Goal: Check status: Check status

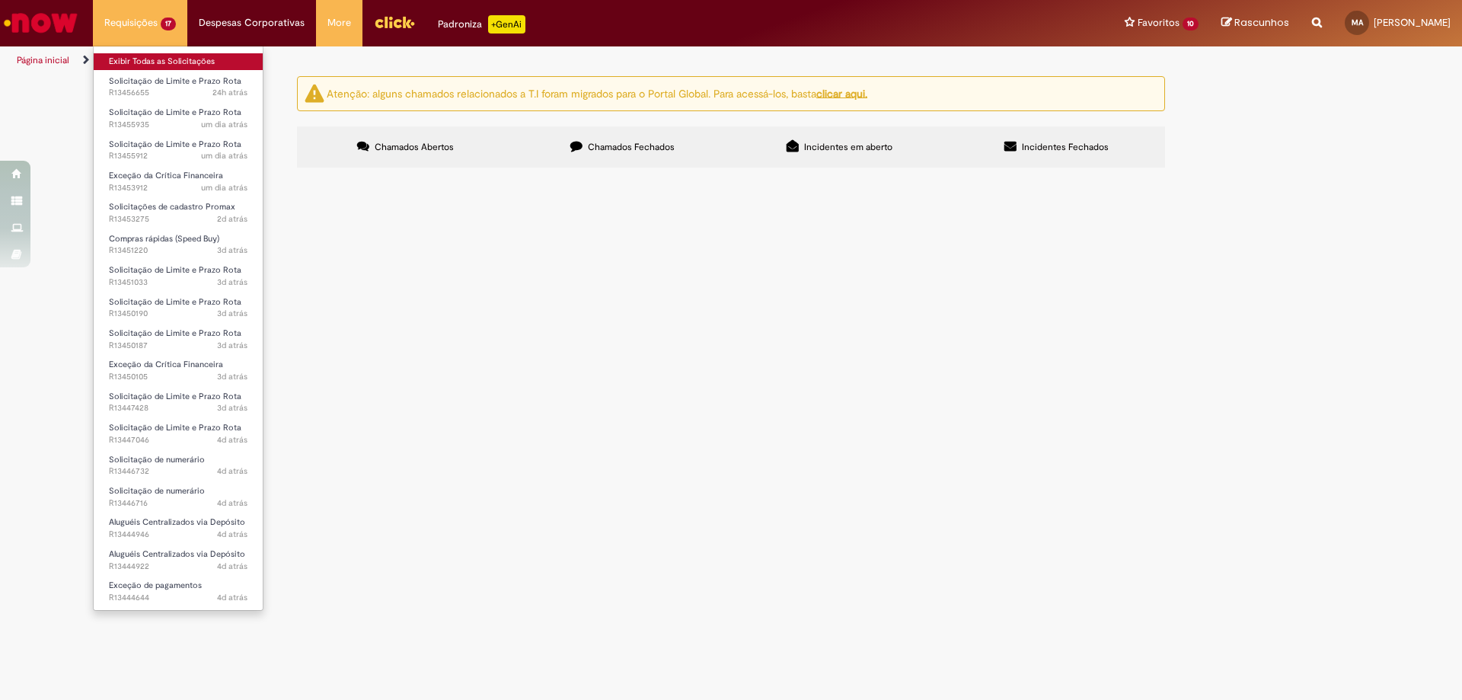
click at [164, 62] on link "Exibir Todas as Solicitações" at bounding box center [178, 61] width 169 height 17
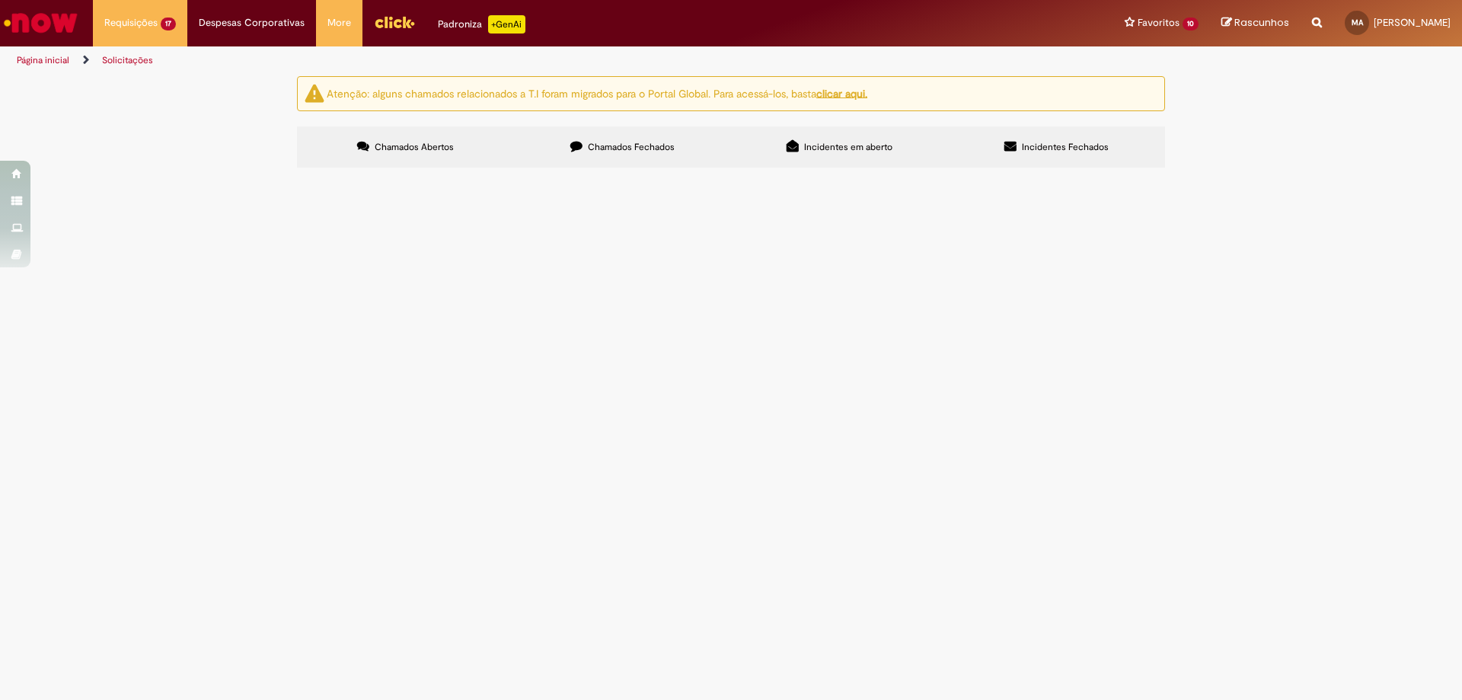
scroll to position [342, 0]
click at [0, 0] on span "Fornecedor pequeno local, foi proposto prazo de pagamento a ele antes da virada…" at bounding box center [0, 0] width 0 height 0
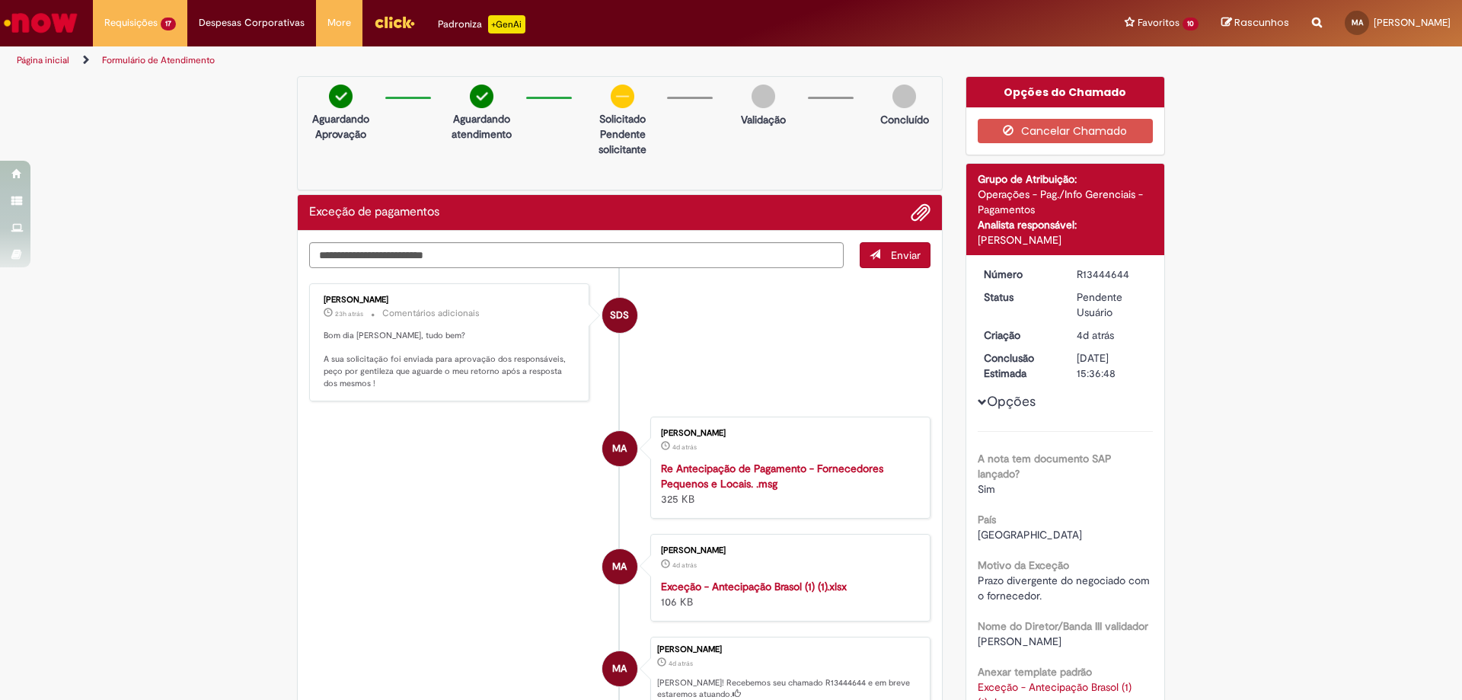
drag, startPoint x: 310, startPoint y: 300, endPoint x: 417, endPoint y: 299, distance: 107.4
click at [417, 299] on div "[PERSON_NAME] 23h atrás 23 horas atrás Comentários adicionais Bom dia Marcele, …" at bounding box center [449, 343] width 271 height 110
copy div "[PERSON_NAME]"
click at [765, 393] on li "SDS [PERSON_NAME] 23h atrás 23 horas atrás Comentários adicionais Bom dia Marce…" at bounding box center [619, 342] width 621 height 119
drag, startPoint x: 1070, startPoint y: 275, endPoint x: 1143, endPoint y: 273, distance: 73.1
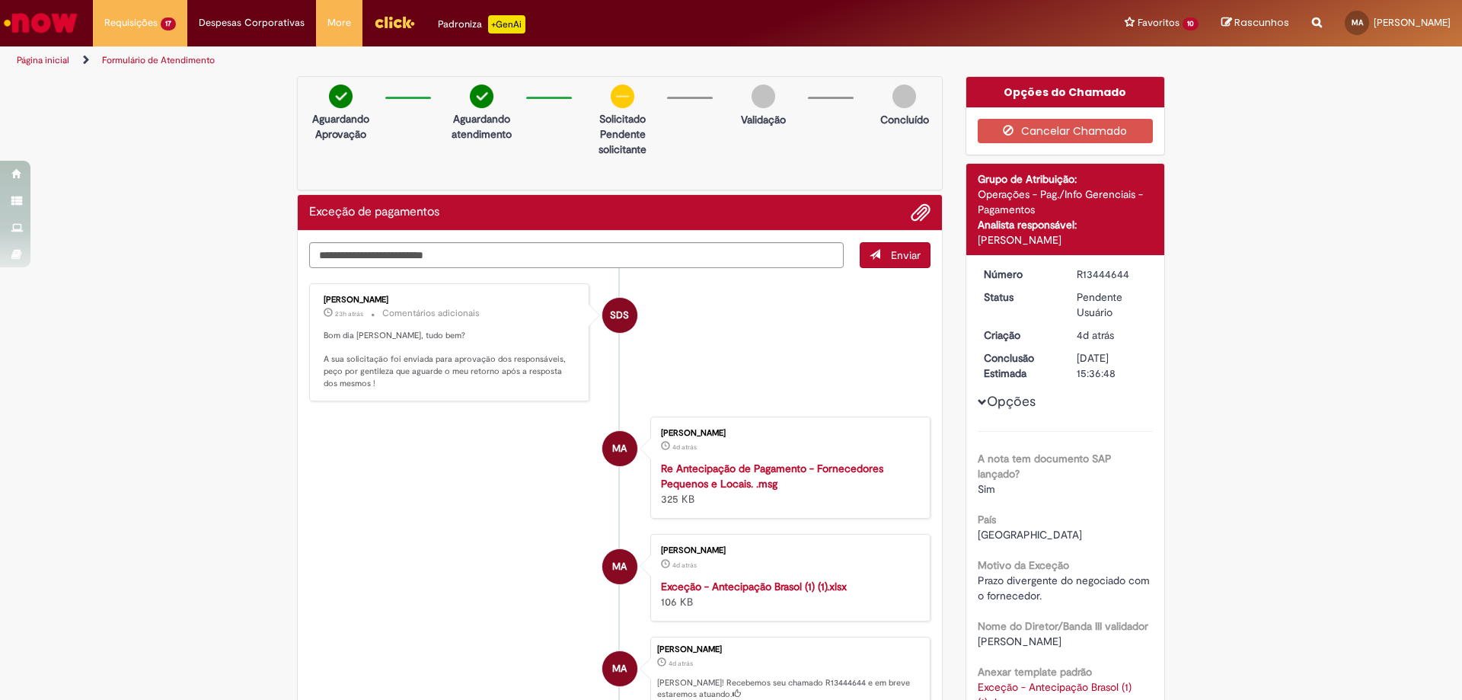
click at [1143, 273] on dd "R13444644" at bounding box center [1112, 274] width 94 height 15
copy div "R13444644"
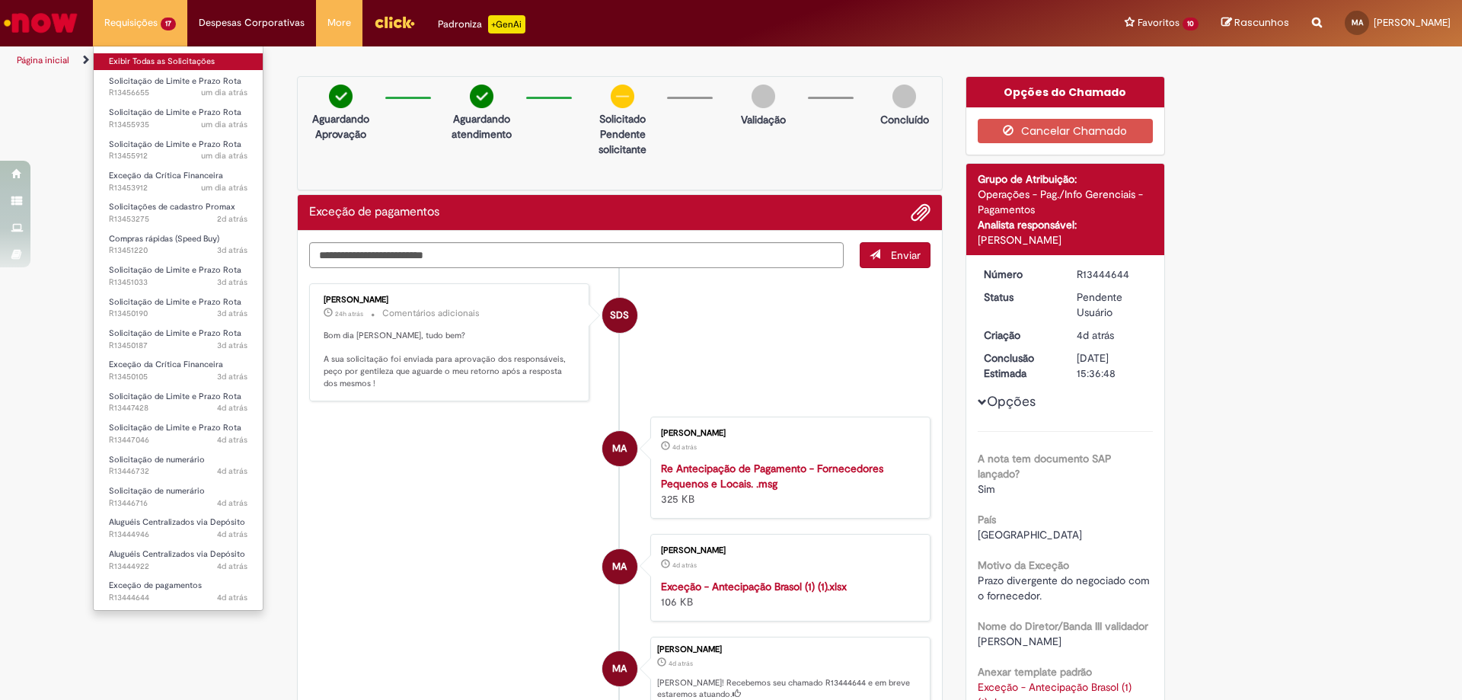
click at [141, 67] on link "Exibir Todas as Solicitações" at bounding box center [178, 61] width 169 height 17
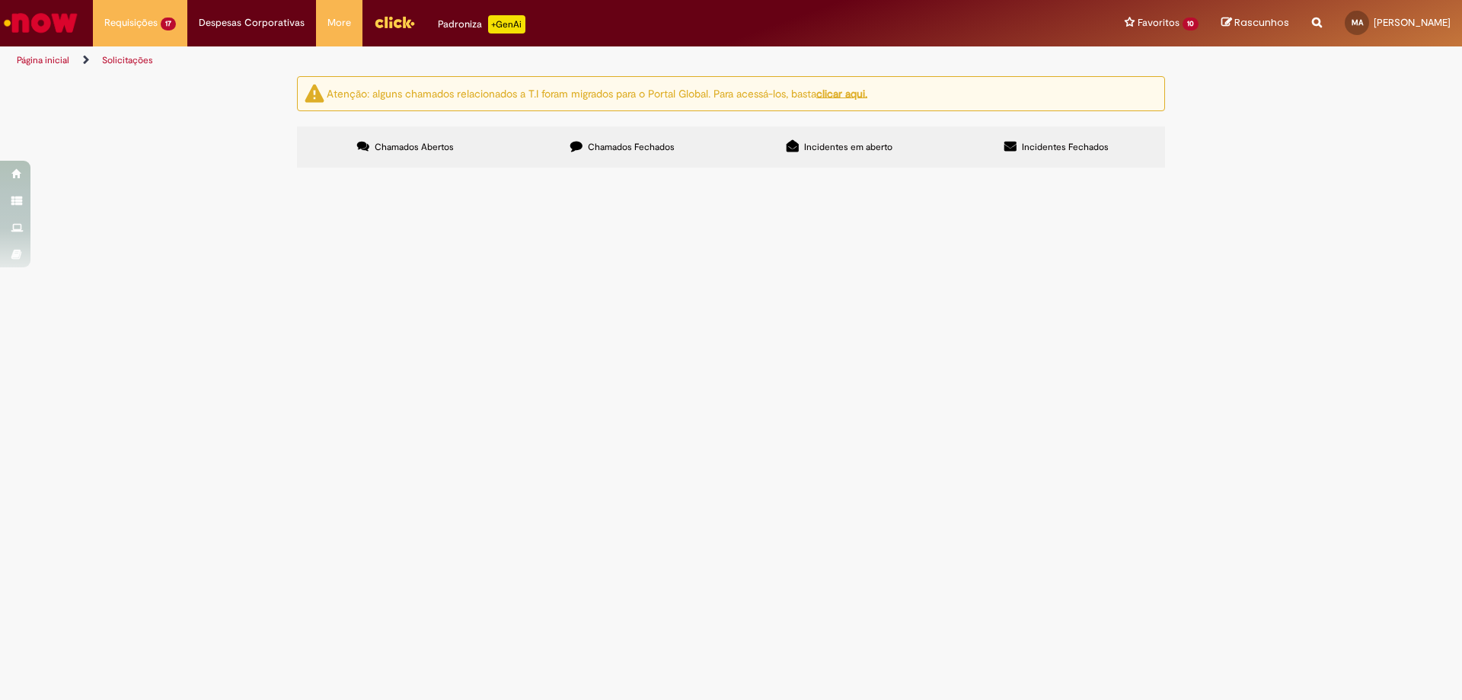
scroll to position [342, 0]
click at [0, 0] on span "Solicitação de Limite e Prazo Rota" at bounding box center [0, 0] width 0 height 0
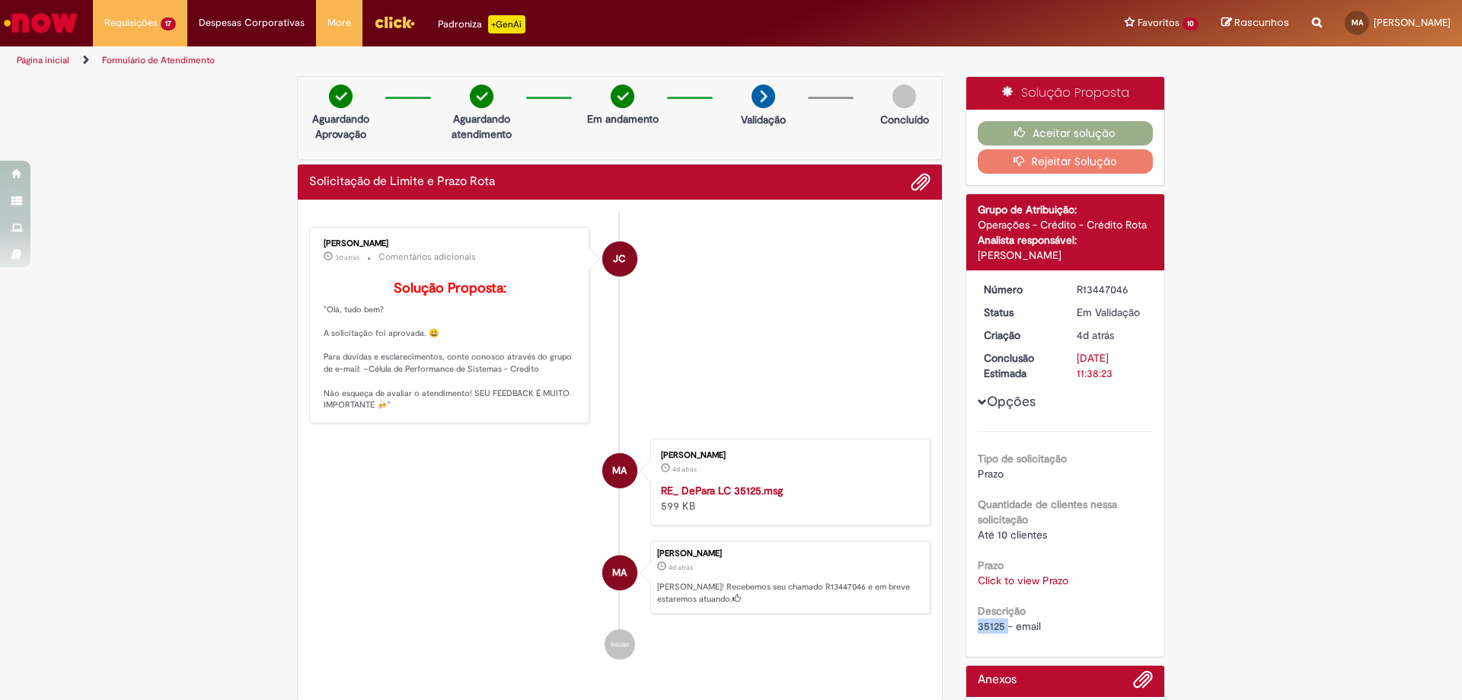
drag, startPoint x: 969, startPoint y: 630, endPoint x: 1001, endPoint y: 630, distance: 31.2
click at [1001, 630] on div "Número R13447046 Status Em [GEOGRAPHIC_DATA] Criação 4d atrás 4 dias atrás Conc…" at bounding box center [1065, 463] width 199 height 386
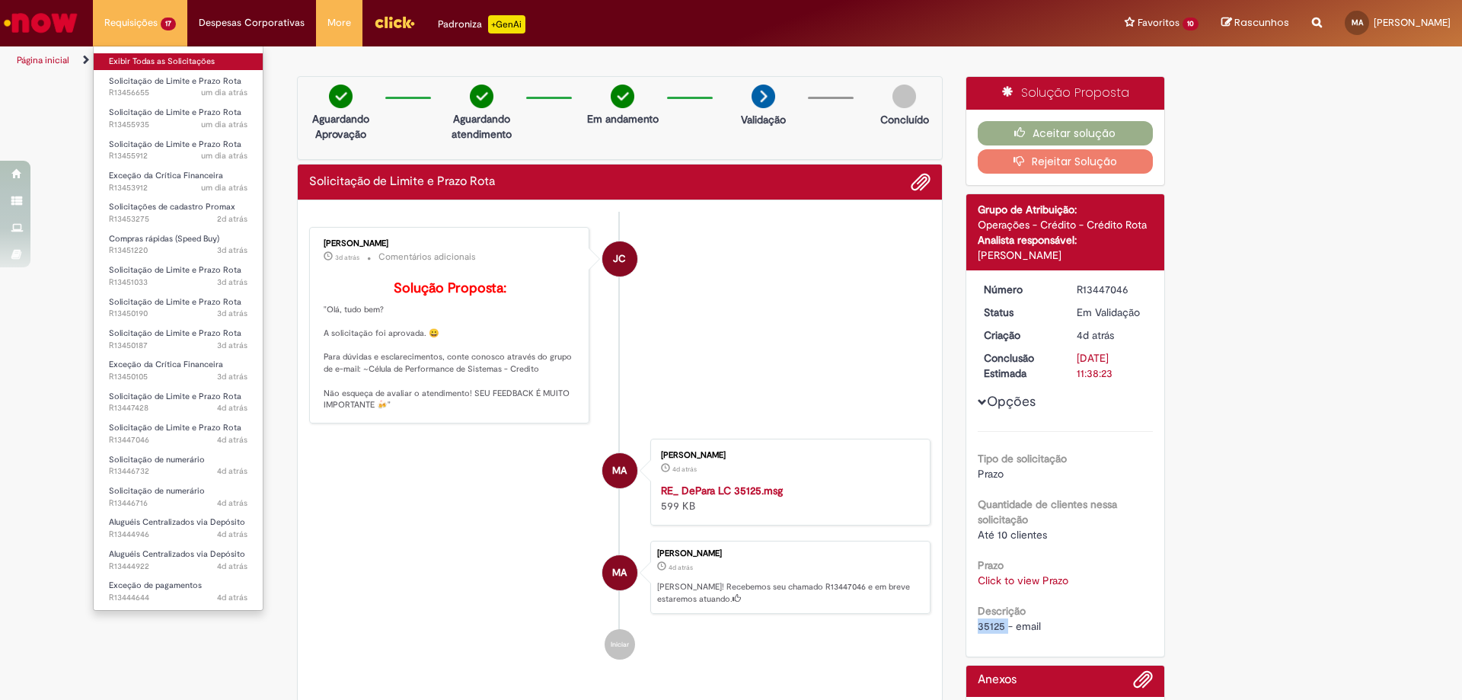
click at [161, 57] on link "Exibir Todas as Solicitações" at bounding box center [178, 61] width 169 height 17
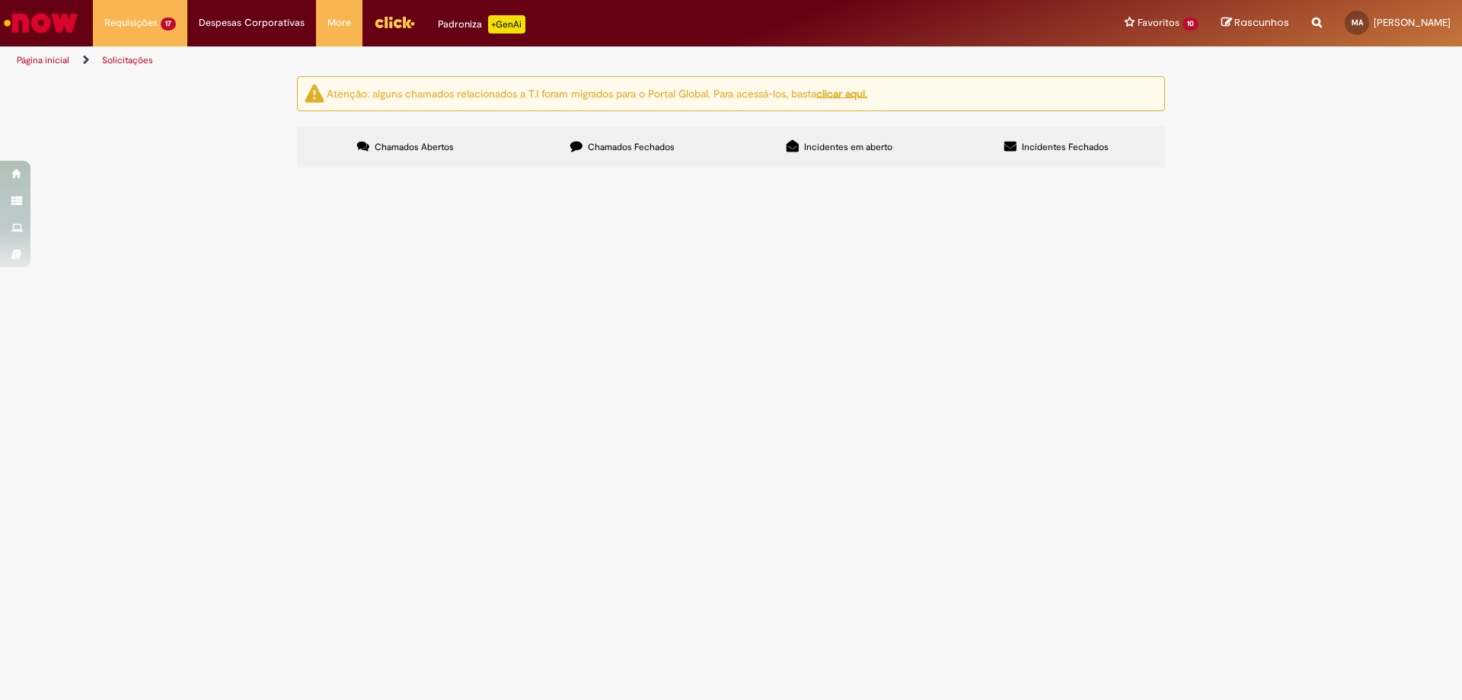
scroll to position [342, 0]
click at [0, 0] on span "33270 - [PERSON_NAME]" at bounding box center [0, 0] width 0 height 0
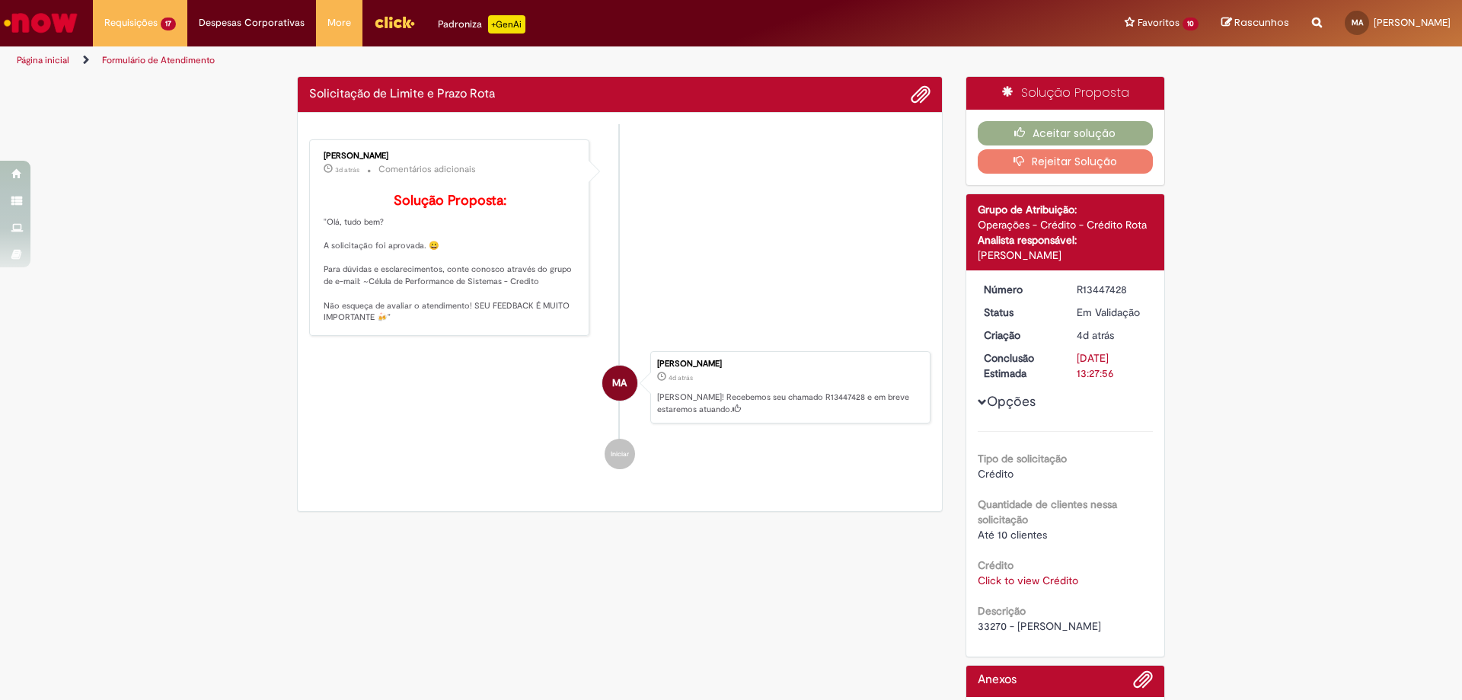
click at [434, 324] on p "Solução Proposta: "Olá, tudo bem? A solicitação foi aprovada. 😀 Para dúvidas e …" at bounding box center [451, 258] width 254 height 130
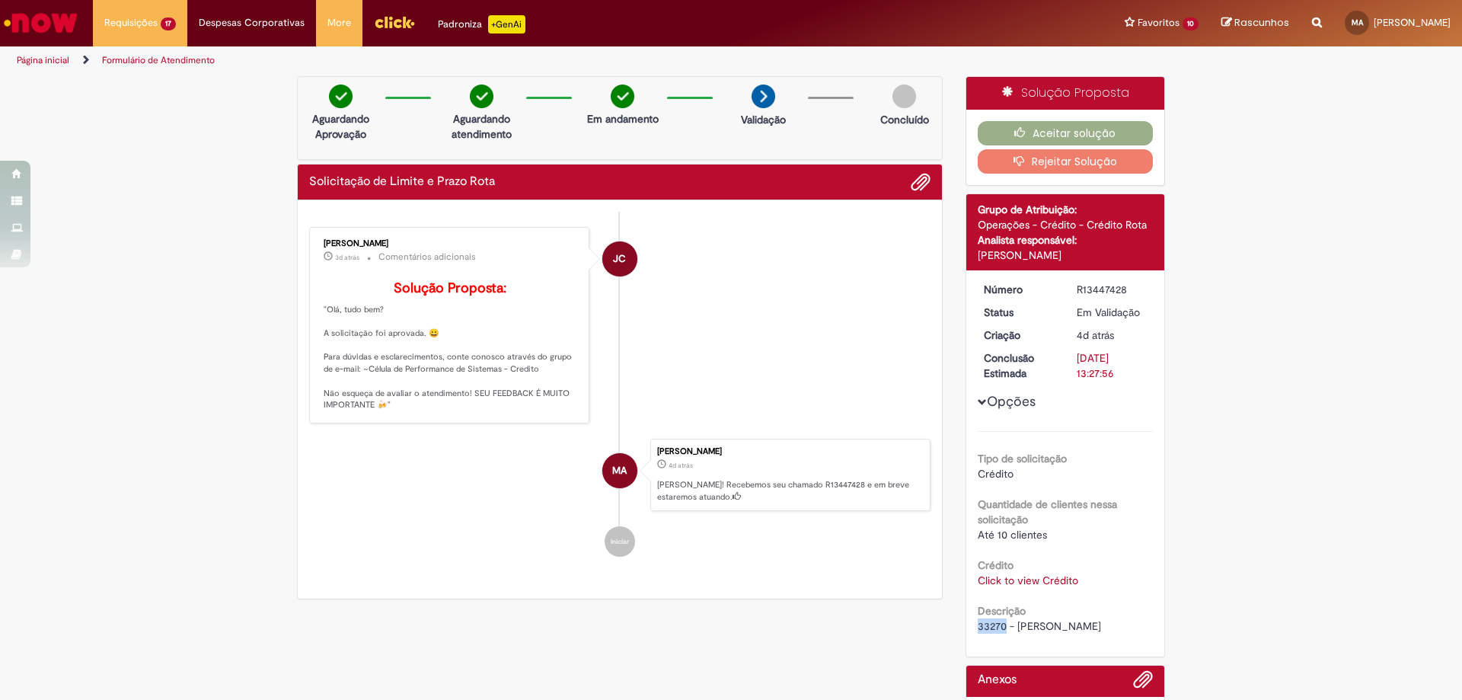
drag, startPoint x: 967, startPoint y: 631, endPoint x: 1000, endPoint y: 634, distance: 32.8
click at [1000, 634] on div "Número R13447428 Status Em [GEOGRAPHIC_DATA] Criação 4d atrás 4 dias atrás Conc…" at bounding box center [1065, 463] width 199 height 386
copy span "33270"
click at [1082, 127] on button "Aceitar solução" at bounding box center [1066, 133] width 176 height 24
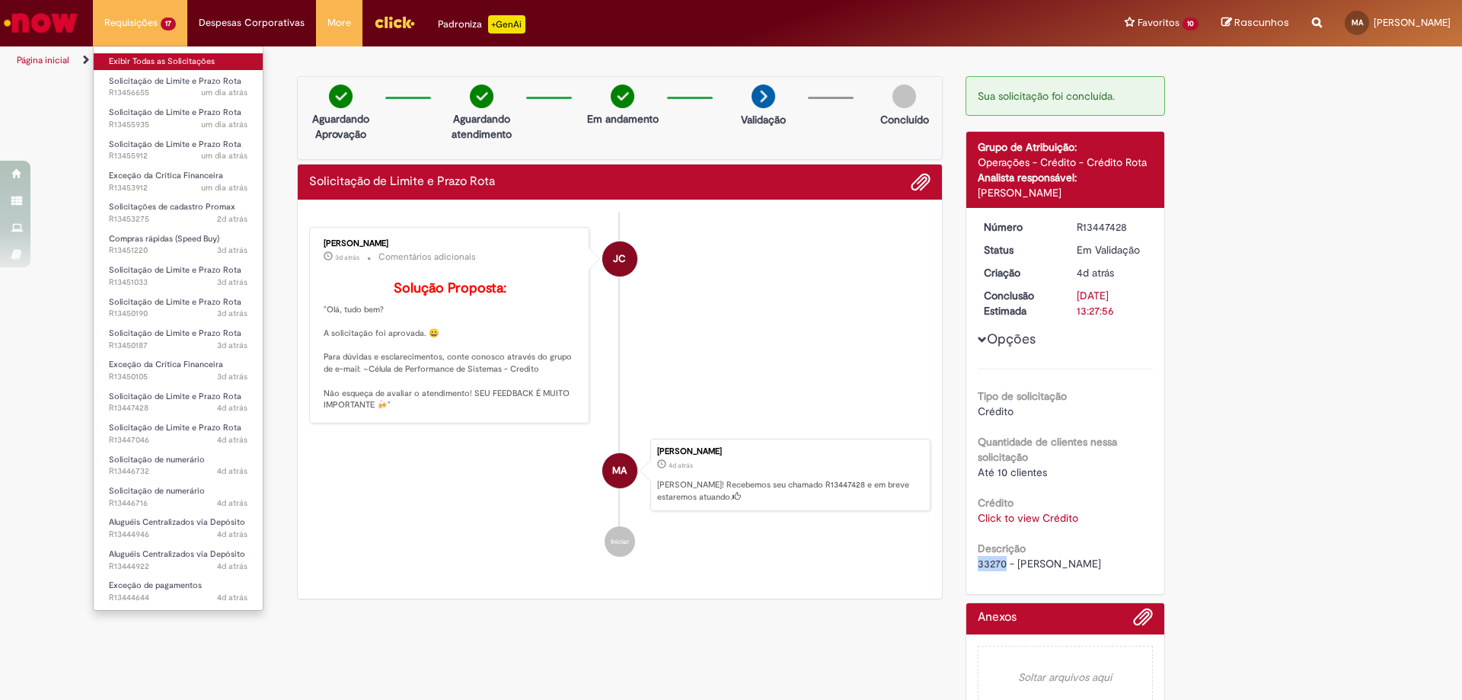
click at [136, 62] on link "Exibir Todas as Solicitações" at bounding box center [178, 61] width 169 height 17
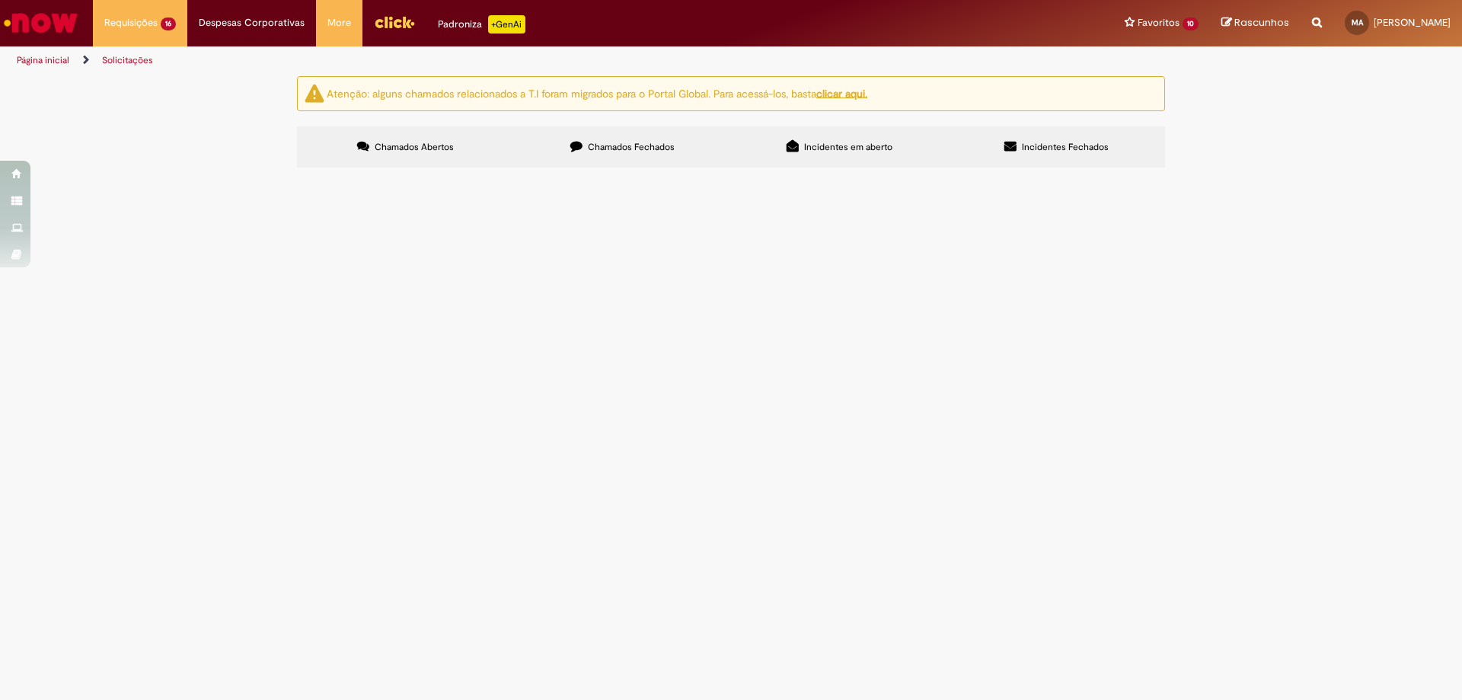
scroll to position [303, 0]
click at [0, 0] on span "34502 - SNOOKER COLLEGE PUB 26502 - POSTO SERVUS 5073 - Ponto [DEMOGRAPHIC_DATA]" at bounding box center [0, 0] width 0 height 0
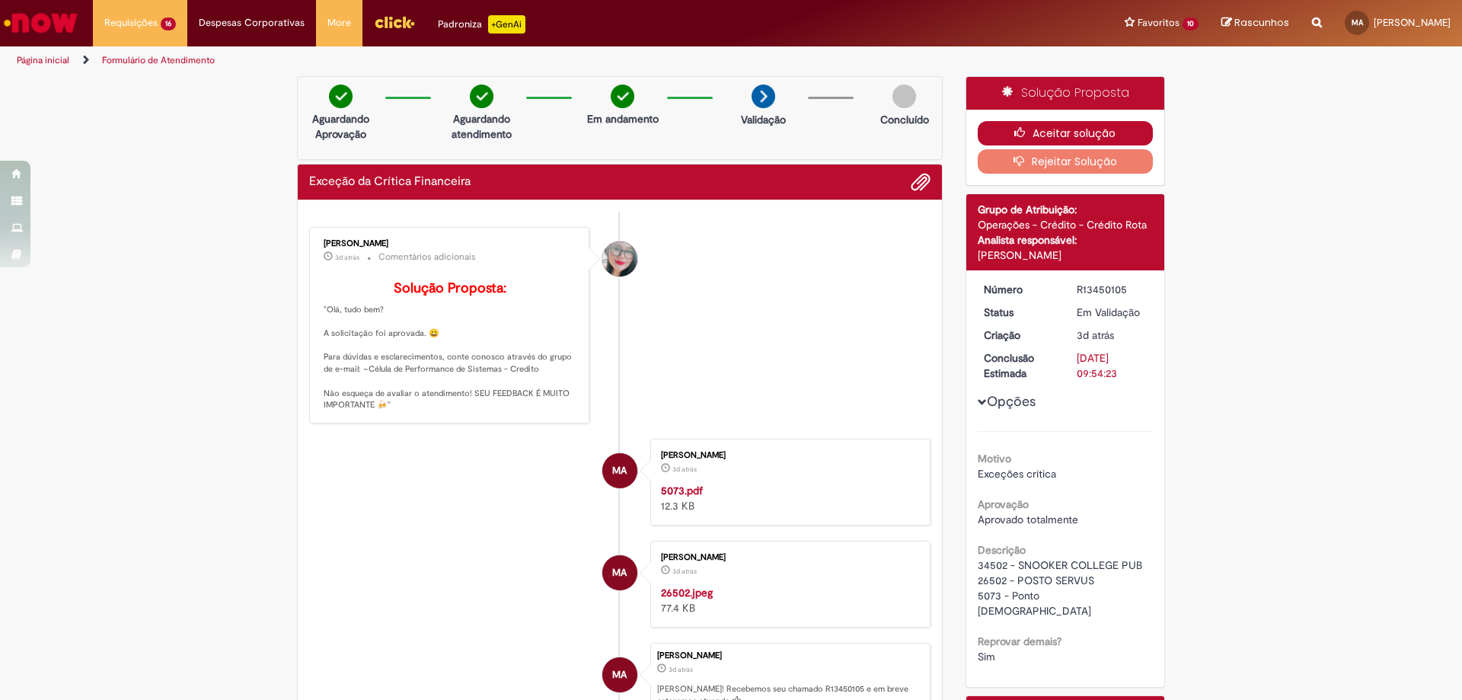
click at [1088, 132] on button "Aceitar solução" at bounding box center [1066, 133] width 176 height 24
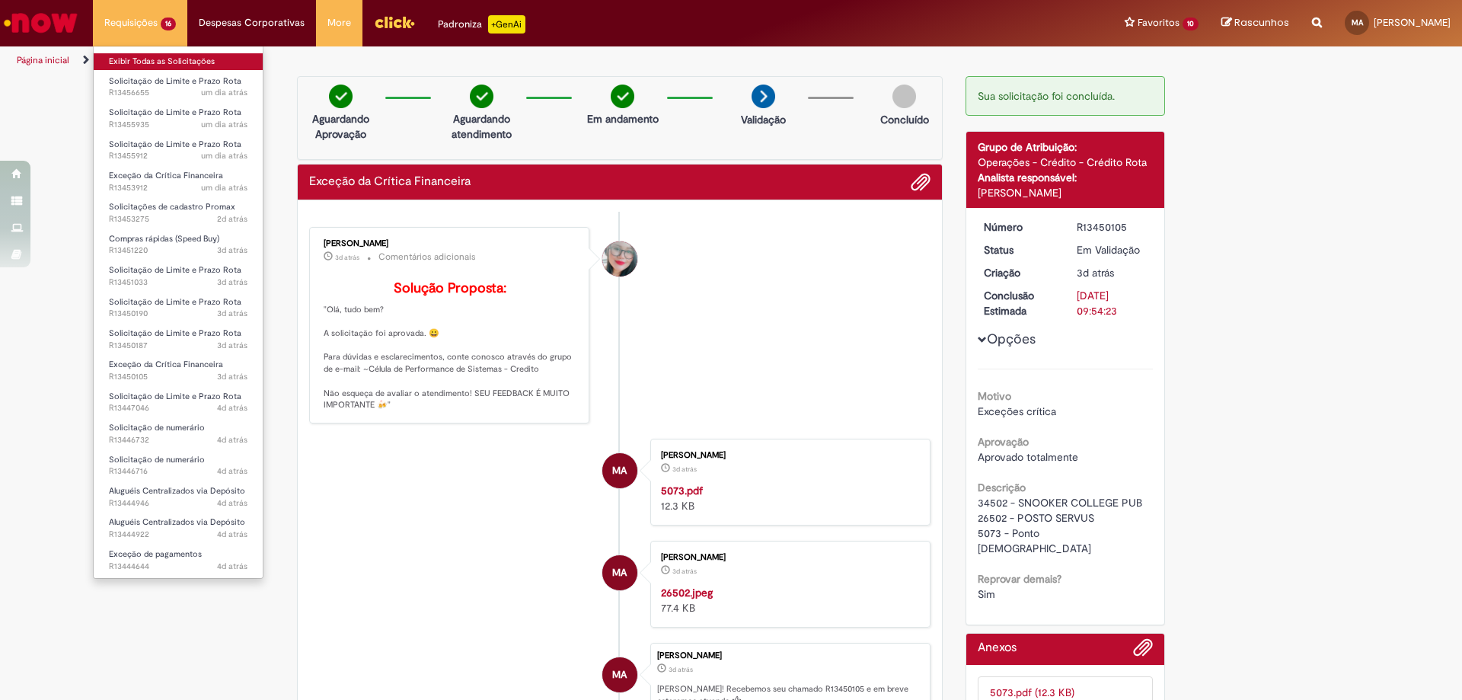
click at [167, 61] on link "Exibir Todas as Solicitações" at bounding box center [178, 61] width 169 height 17
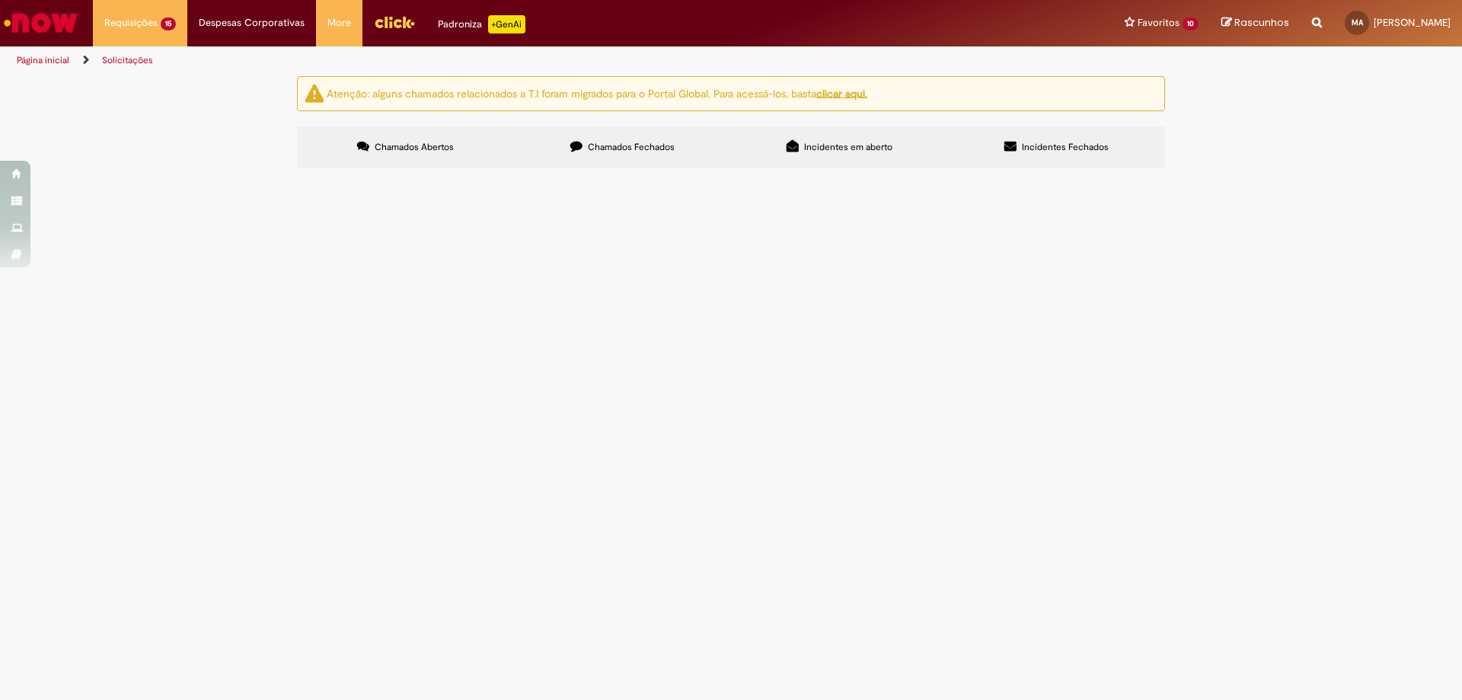
scroll to position [152, 0]
click at [0, 0] on span "34824 - [PERSON_NAME] 3 dias" at bounding box center [0, 0] width 0 height 0
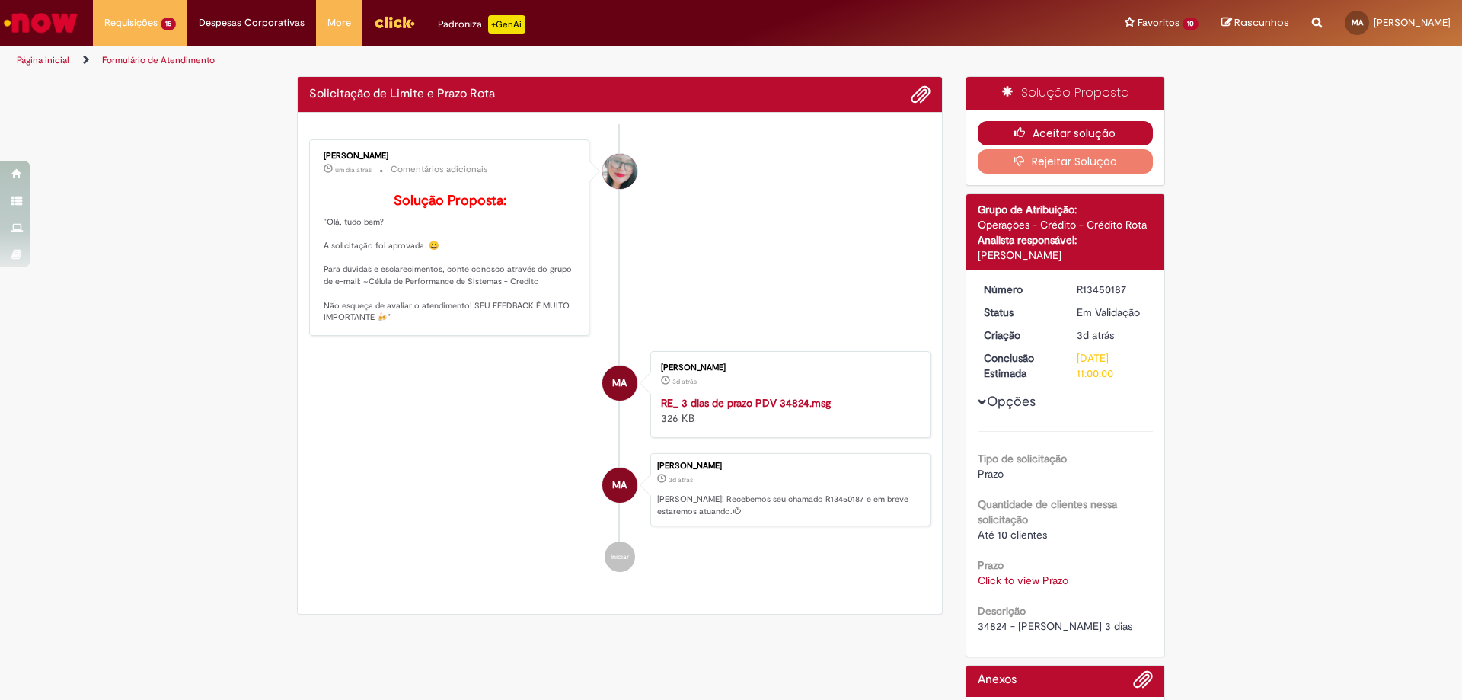
click at [1043, 136] on button "Aceitar solução" at bounding box center [1066, 133] width 176 height 24
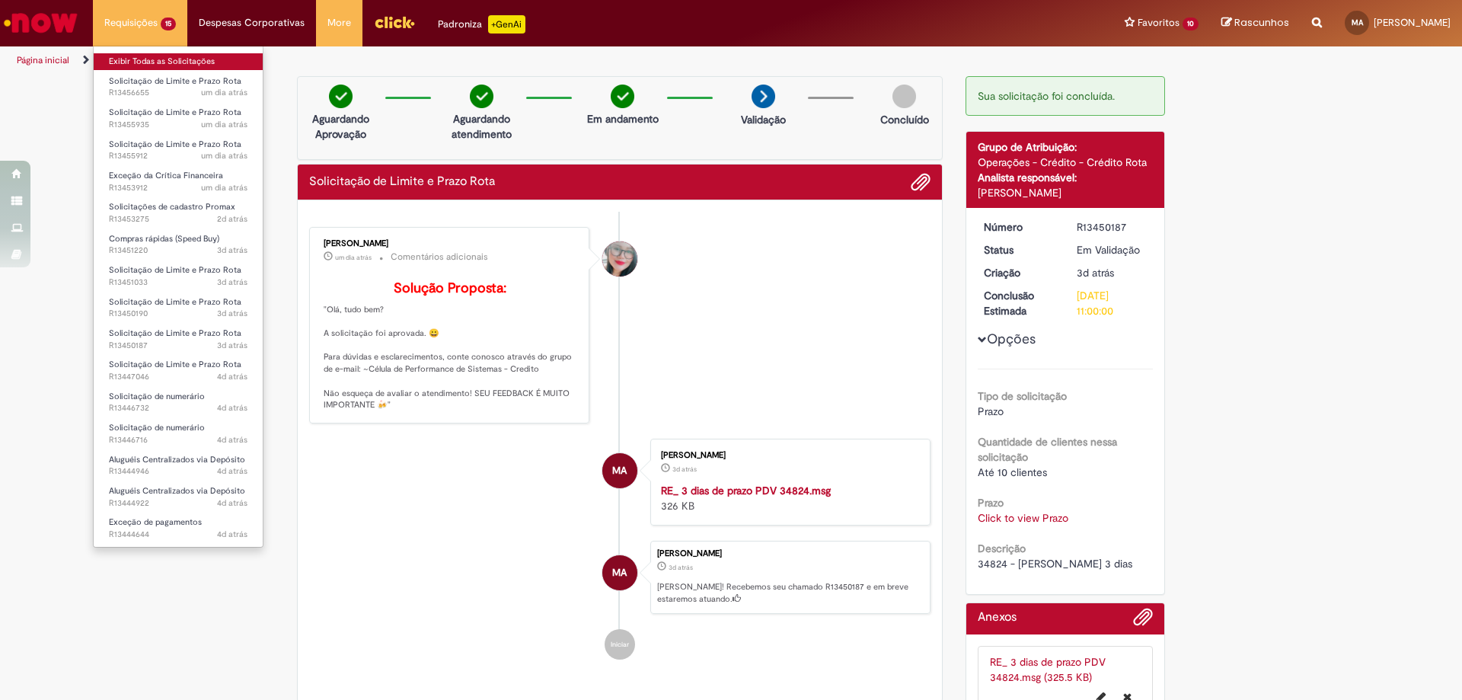
click at [171, 68] on link "Exibir Todas as Solicitações" at bounding box center [178, 61] width 169 height 17
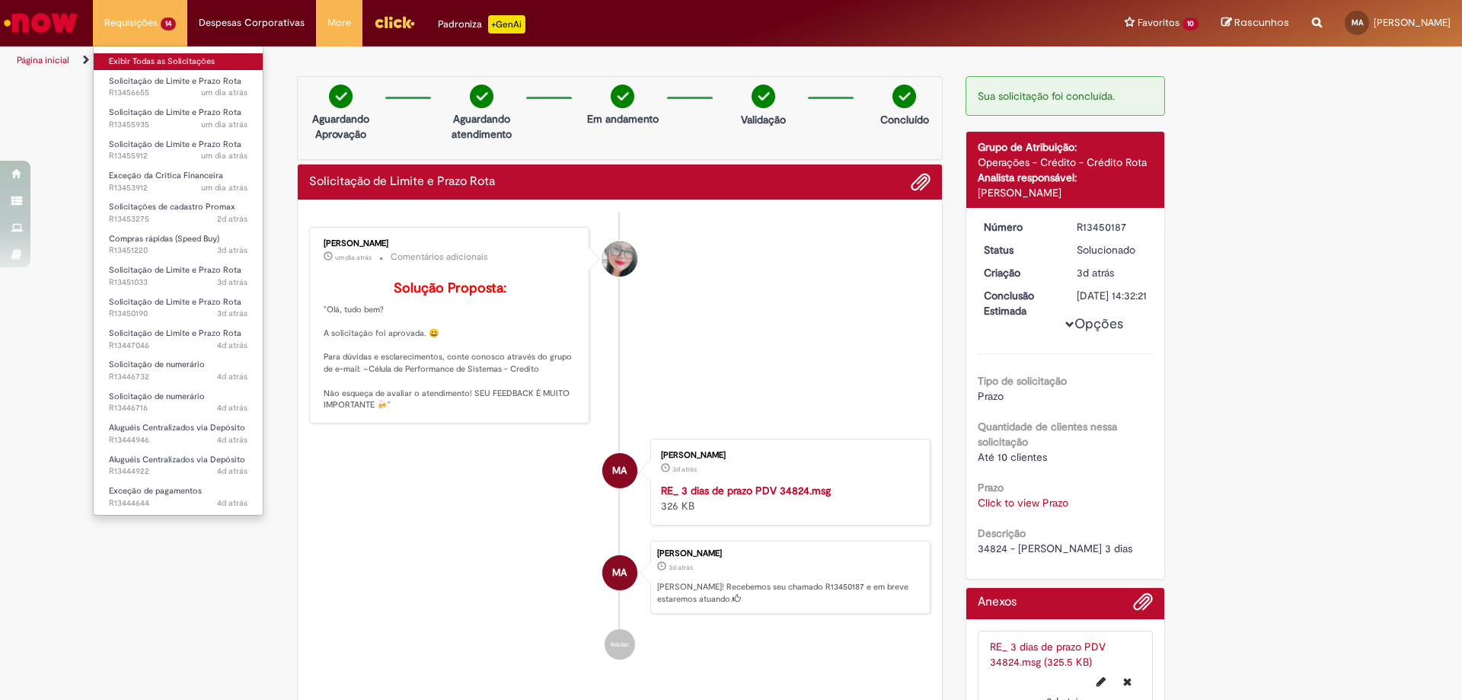
click at [161, 64] on link "Exibir Todas as Solicitações" at bounding box center [178, 61] width 169 height 17
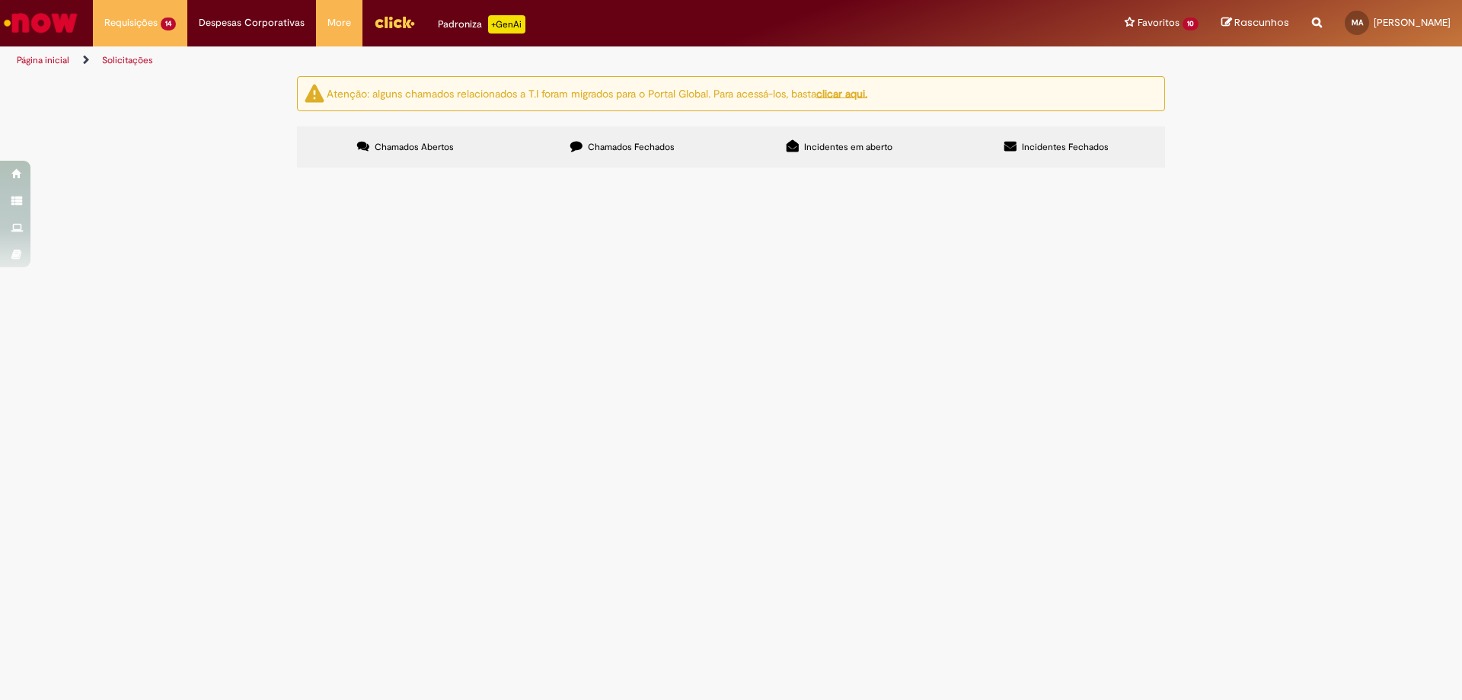
scroll to position [148, 0]
click at [0, 0] on span "26973 - LIKE BAR RESTAURANTE" at bounding box center [0, 0] width 0 height 0
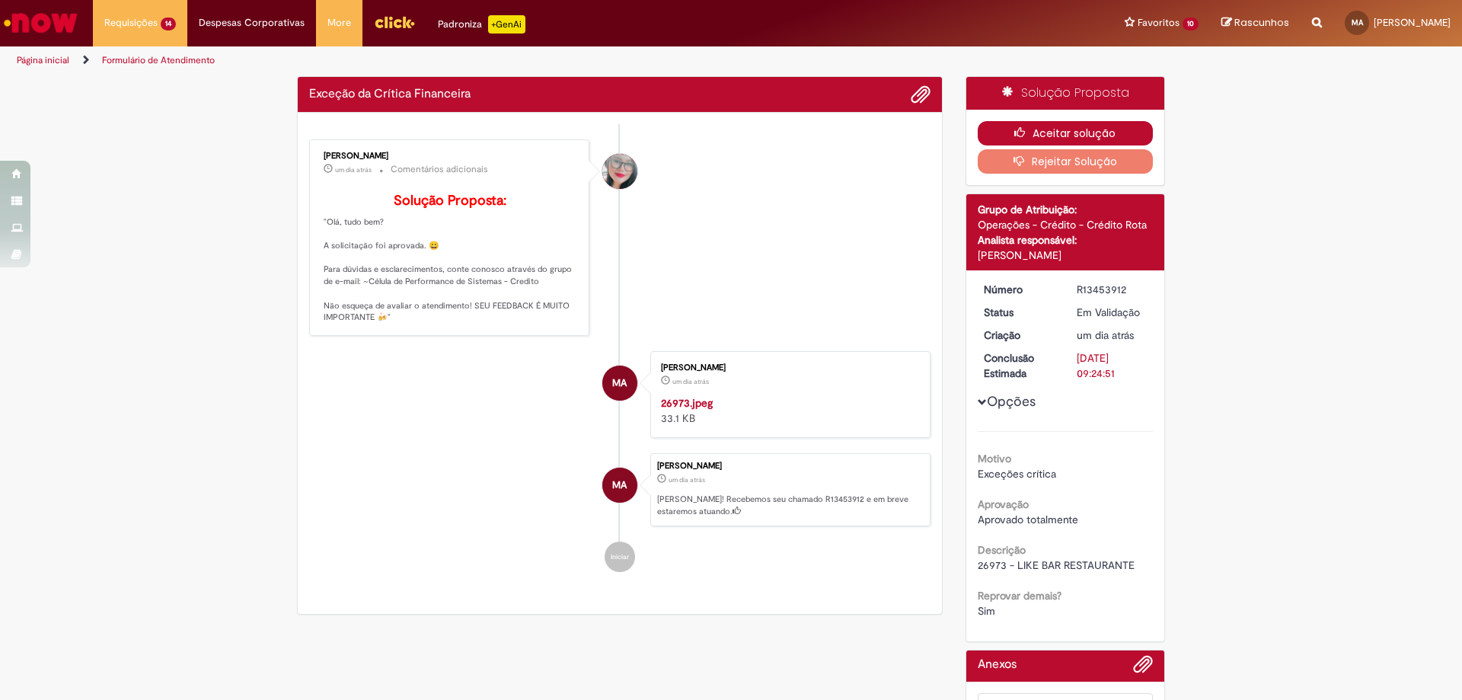
click at [1050, 126] on button "Aceitar solução" at bounding box center [1066, 133] width 176 height 24
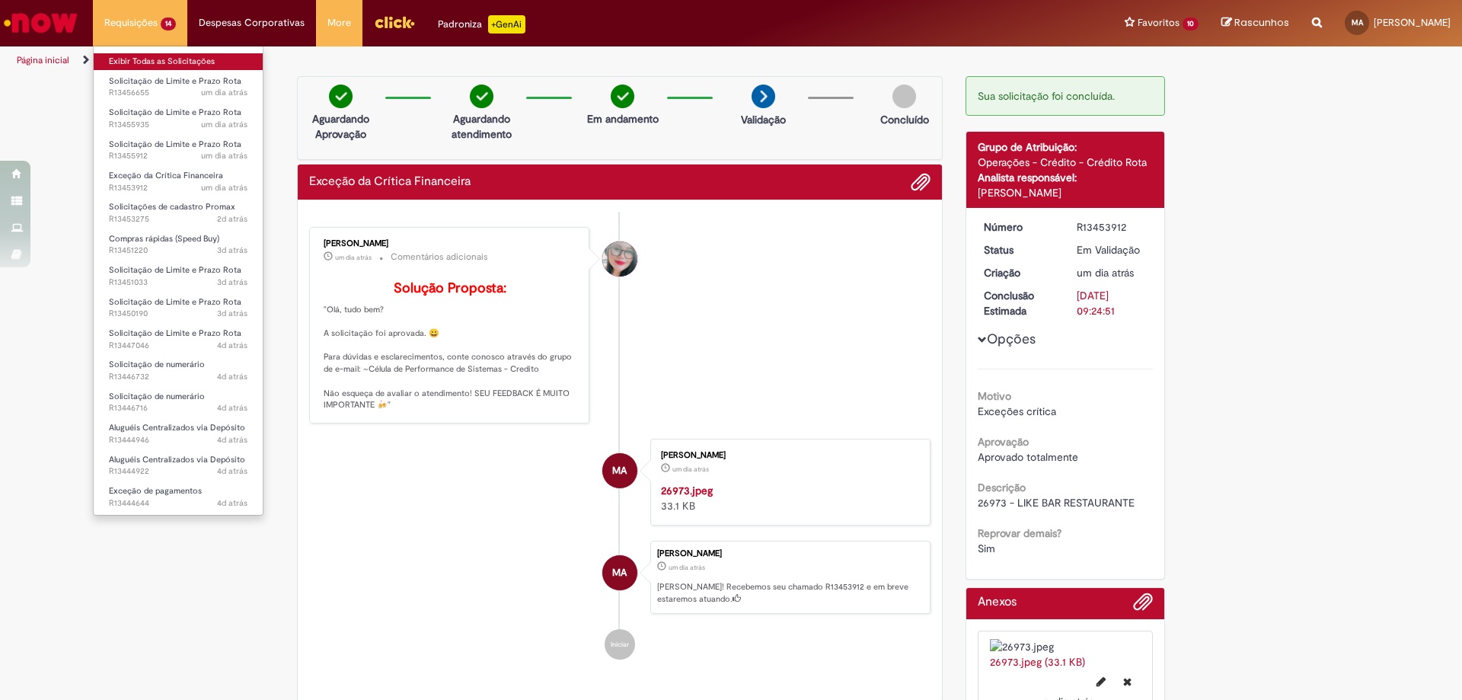
click at [155, 64] on link "Exibir Todas as Solicitações" at bounding box center [178, 61] width 169 height 17
click at [120, 57] on link "Exibir Todas as Solicitações" at bounding box center [178, 61] width 169 height 17
click at [147, 59] on link "Exibir Todas as Solicitações" at bounding box center [178, 61] width 169 height 17
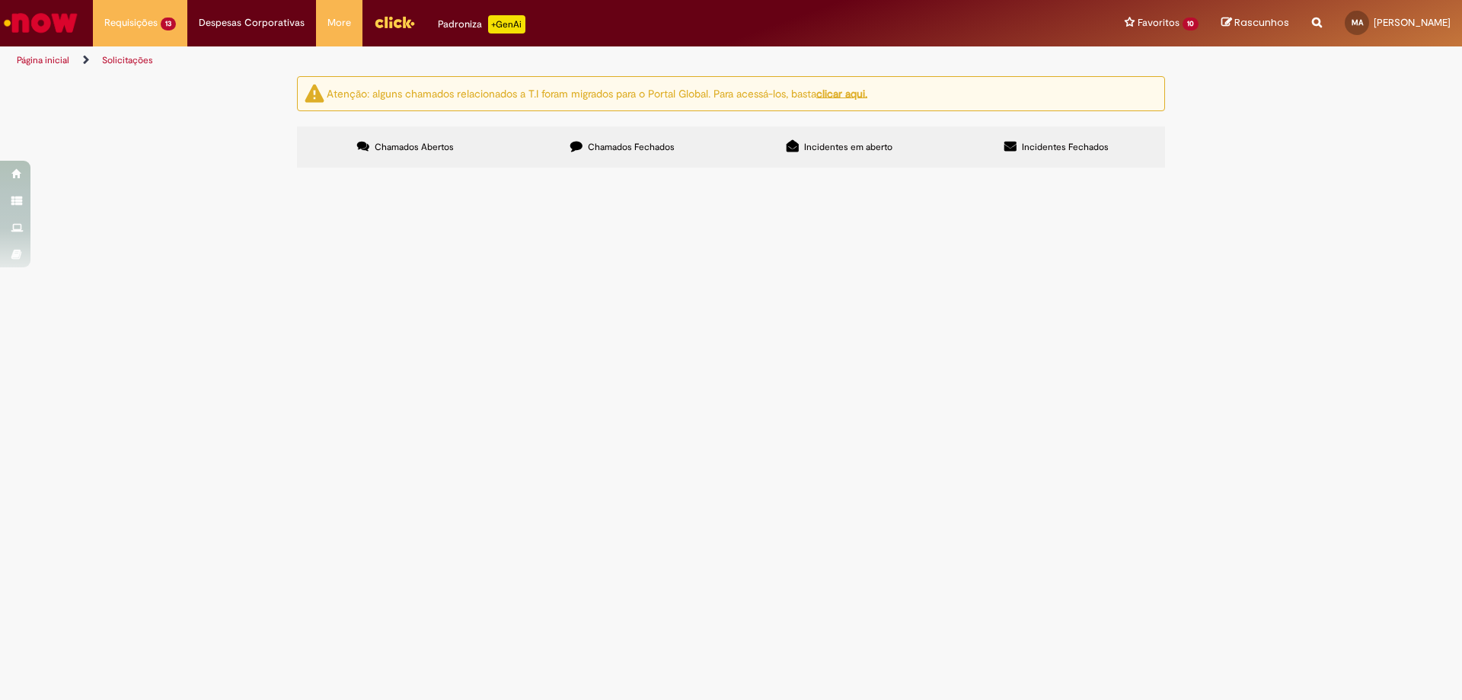
click at [0, 0] on span "26577 e 26136 - [GEOGRAPHIC_DATA]" at bounding box center [0, 0] width 0 height 0
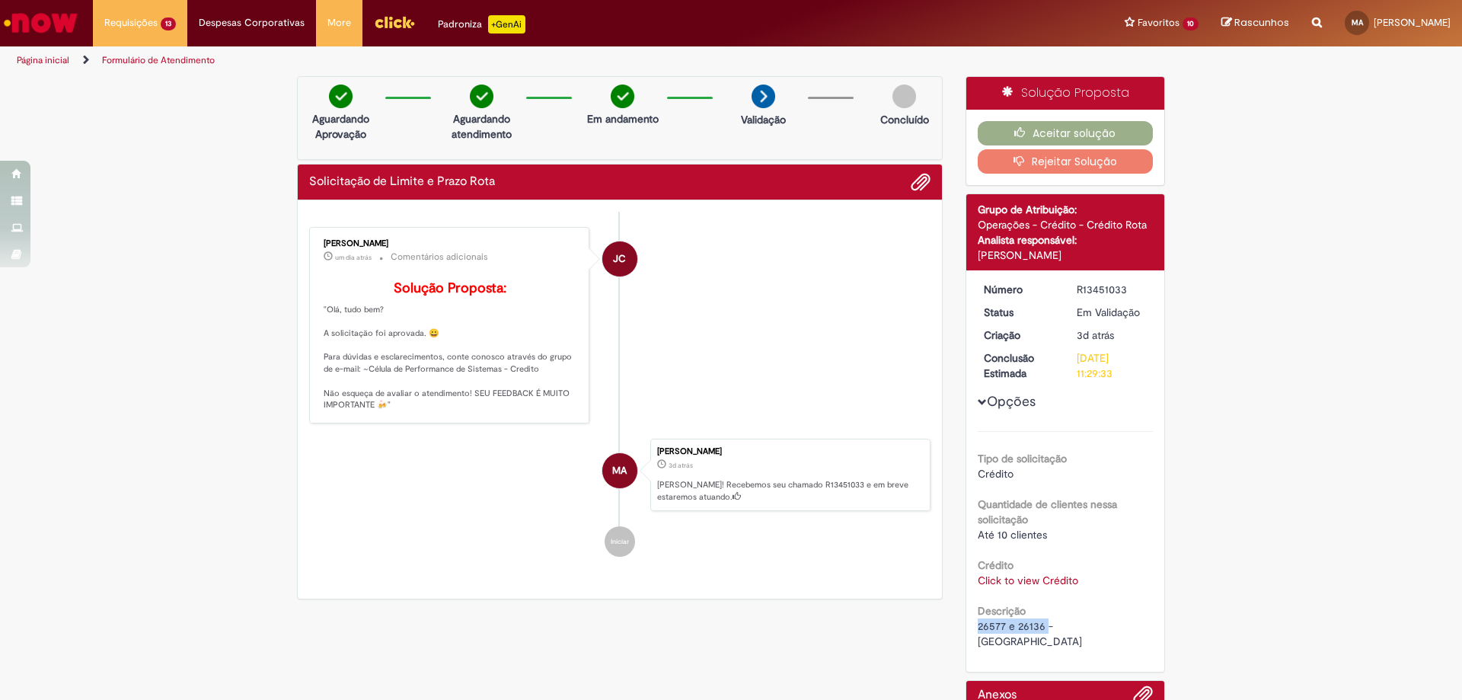
drag, startPoint x: 972, startPoint y: 627, endPoint x: 1040, endPoint y: 628, distance: 68.5
click at [1040, 628] on span "26577 e 26136 - [GEOGRAPHIC_DATA]" at bounding box center [1030, 633] width 104 height 29
copy span "26577 e 26136"
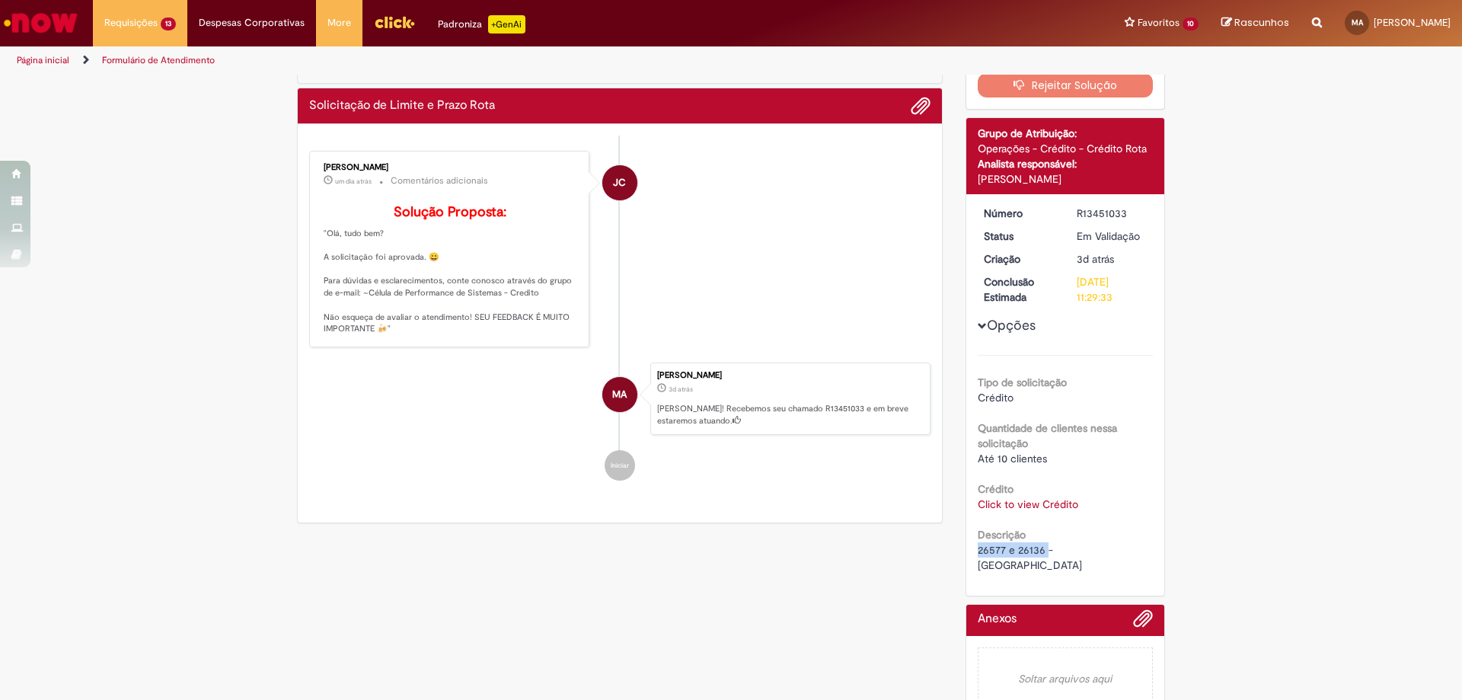
click at [1040, 505] on link "Click to view Crédito" at bounding box center [1028, 504] width 101 height 14
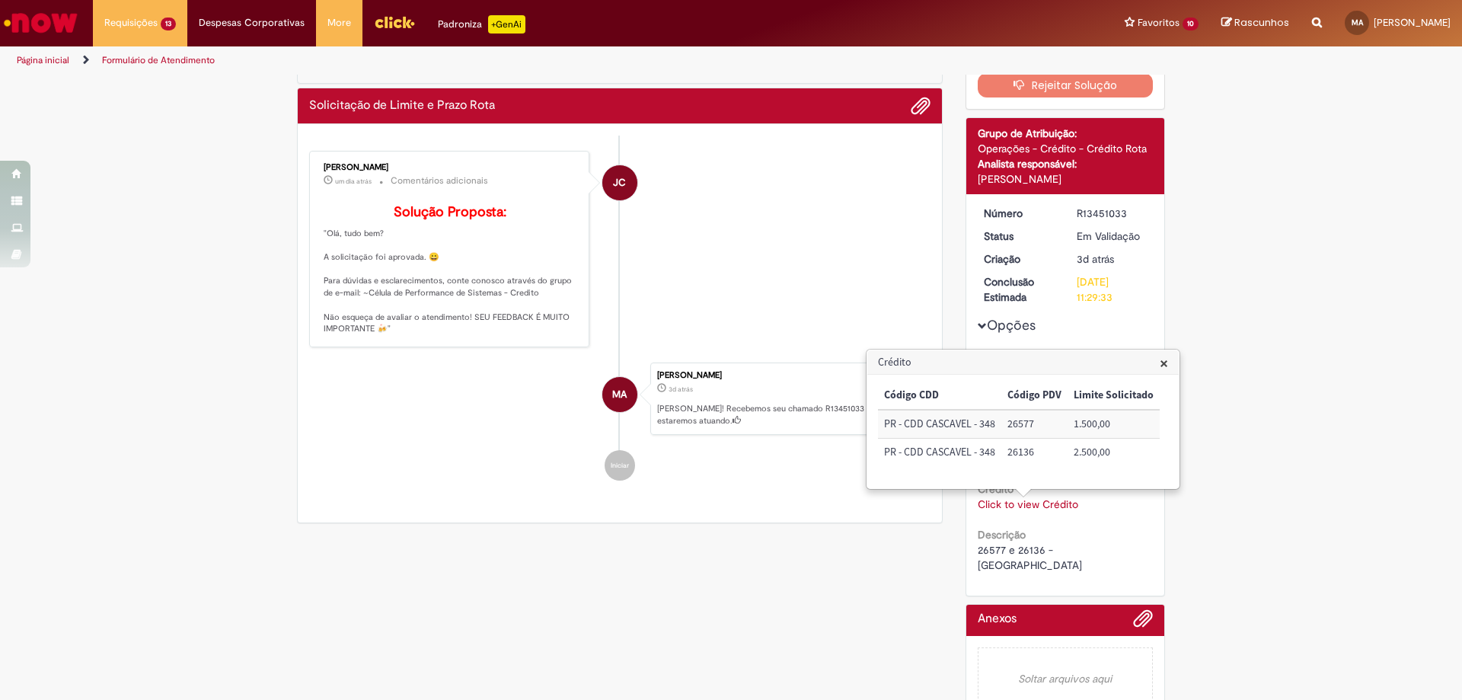
drag, startPoint x: 1230, startPoint y: 470, endPoint x: 1224, endPoint y: 464, distance: 8.1
click at [1229, 470] on div "Verificar Código de Barras Aguardando Aprovação Aguardando atendimento Em andam…" at bounding box center [731, 364] width 1462 height 729
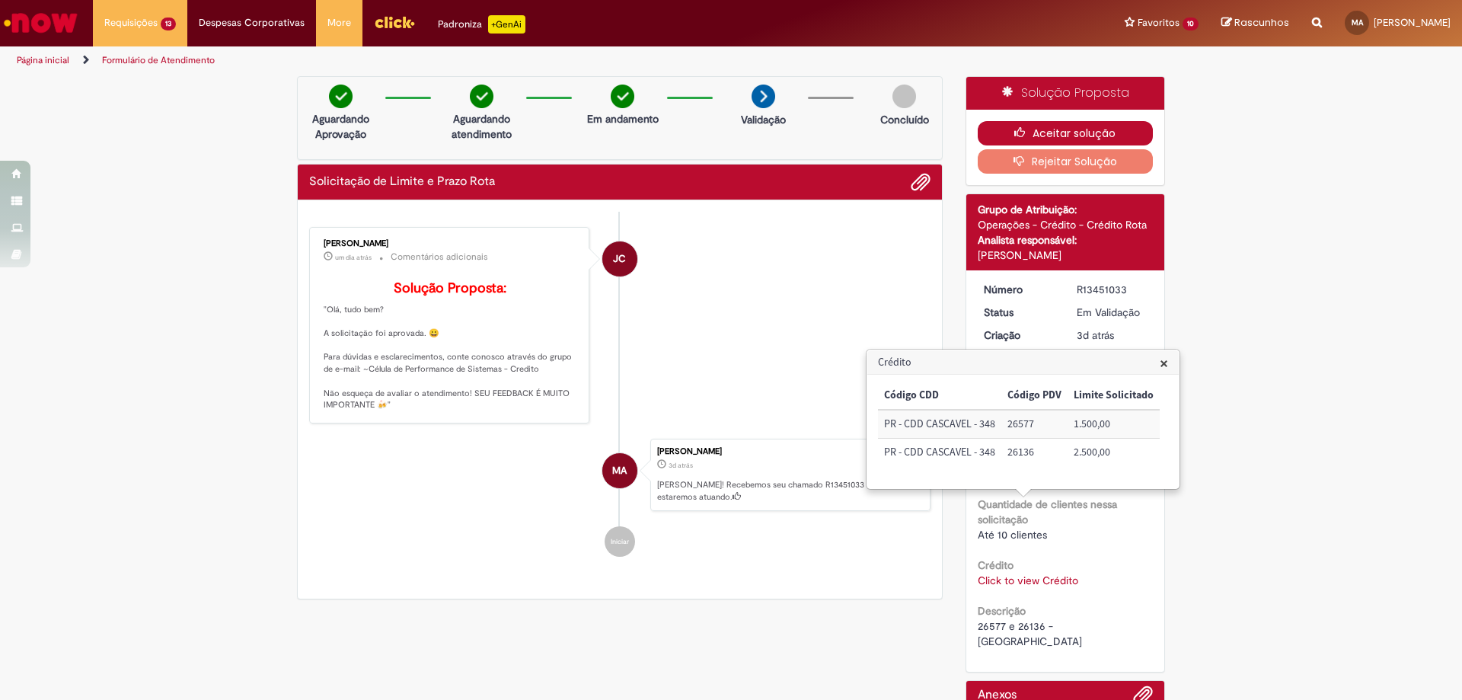
click at [1030, 129] on button "Aceitar solução" at bounding box center [1066, 133] width 176 height 24
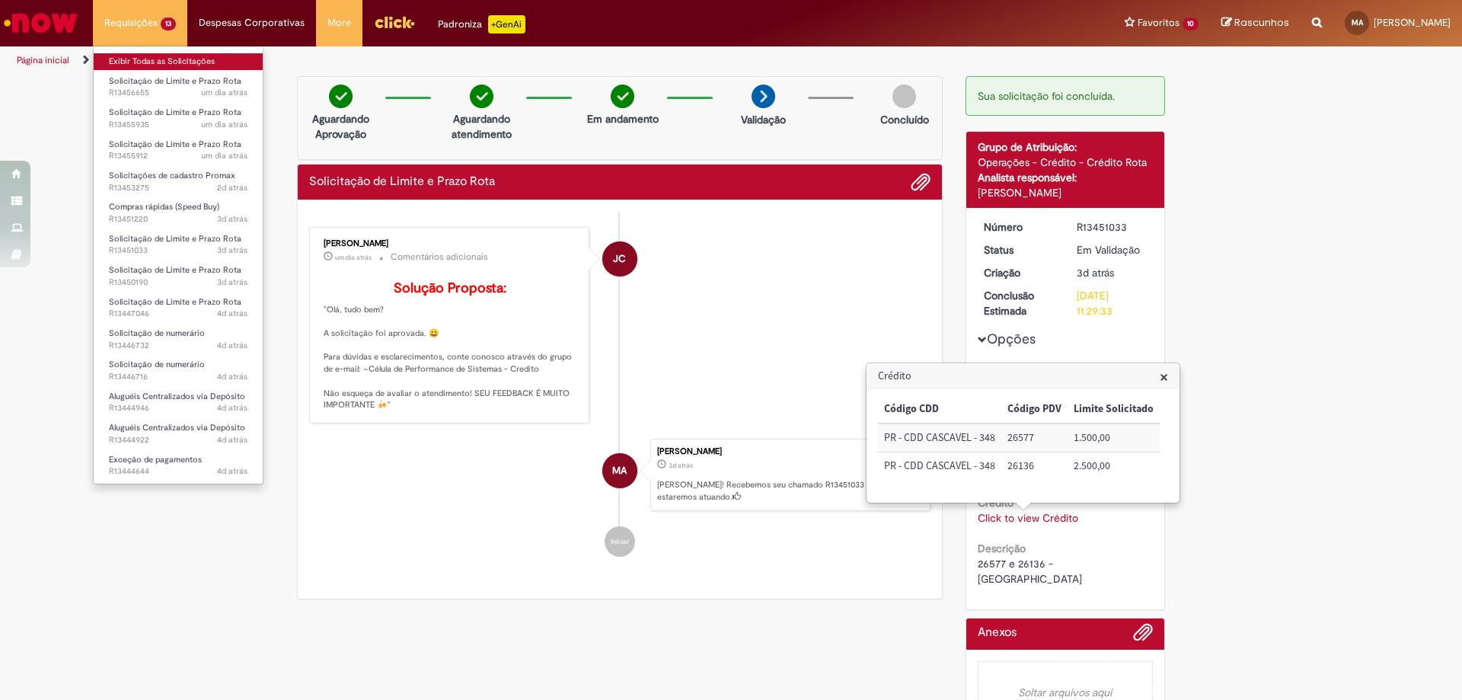
click at [170, 62] on link "Exibir Todas as Solicitações" at bounding box center [178, 61] width 169 height 17
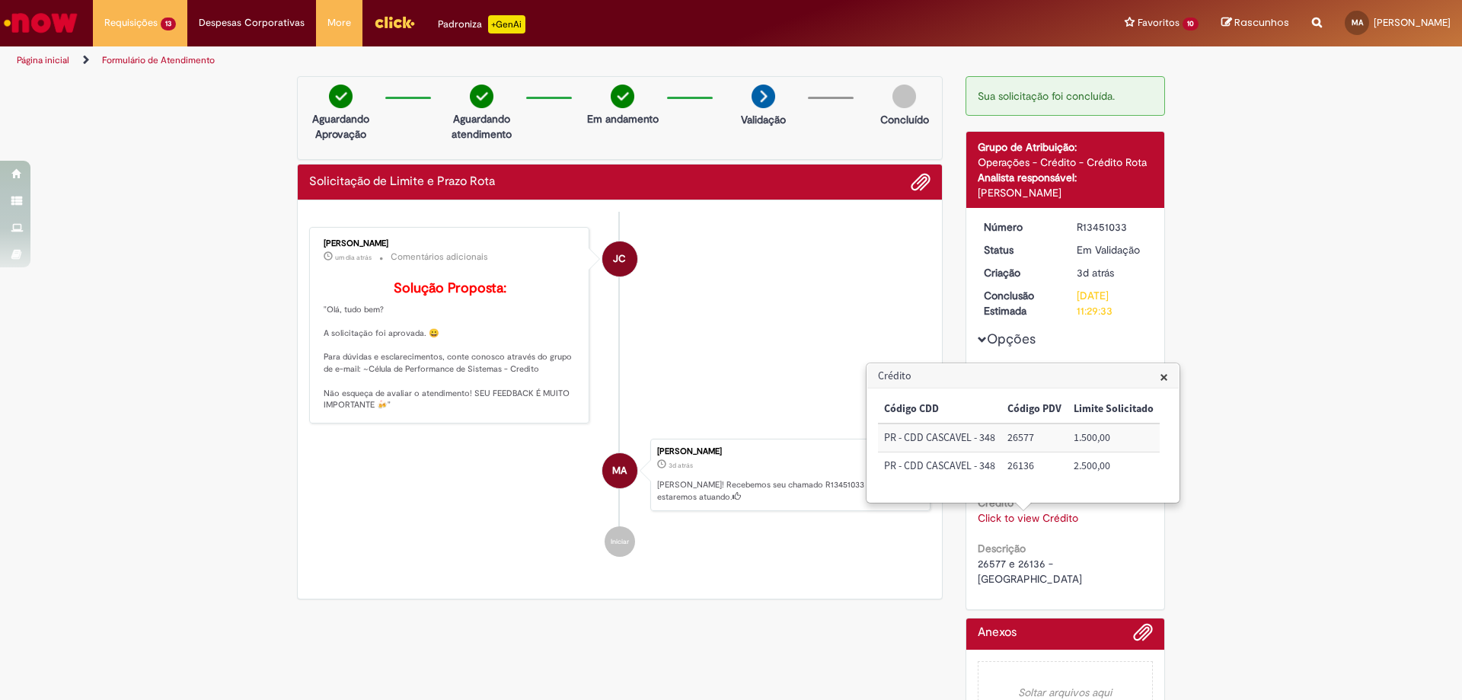
click at [1270, 188] on div "Verificar Código de Barras Aguardando Aprovação Aguardando atendimento Em andam…" at bounding box center [731, 409] width 1462 height 667
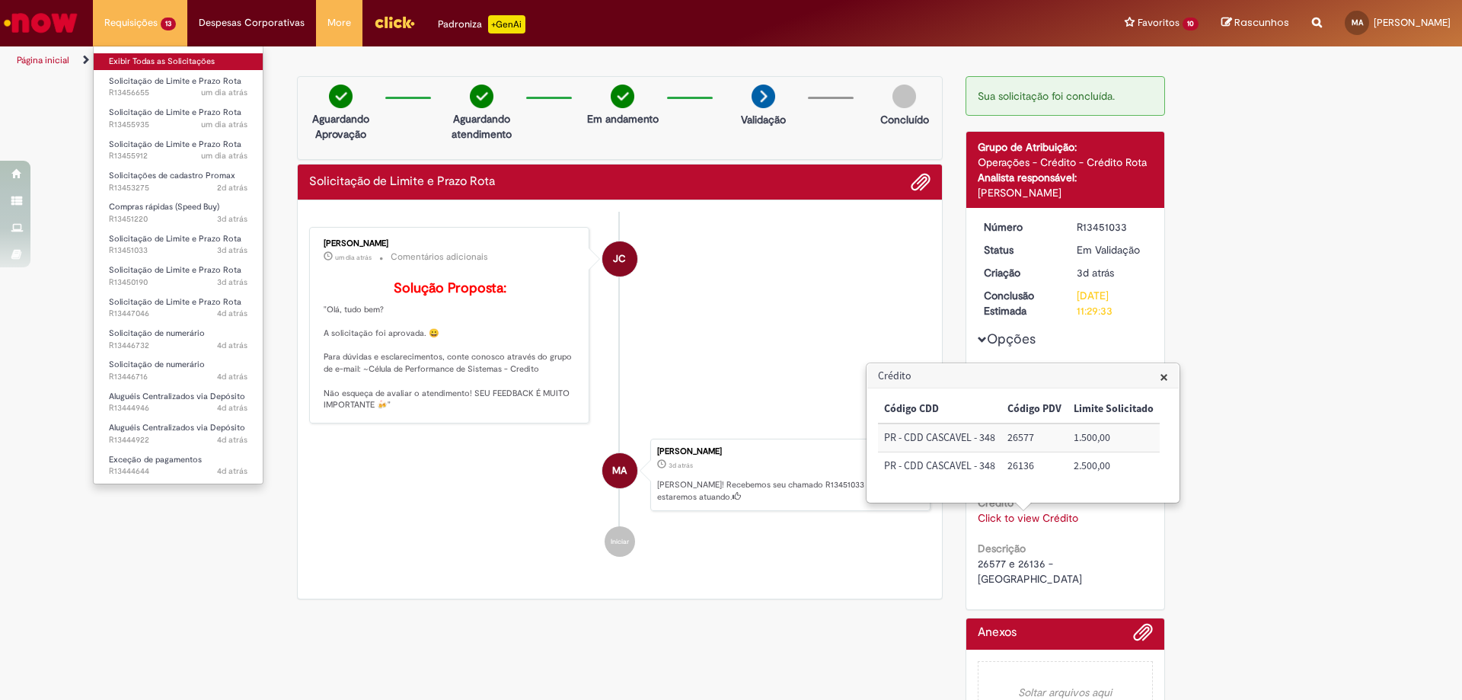
click at [173, 66] on link "Exibir Todas as Solicitações" at bounding box center [178, 61] width 169 height 17
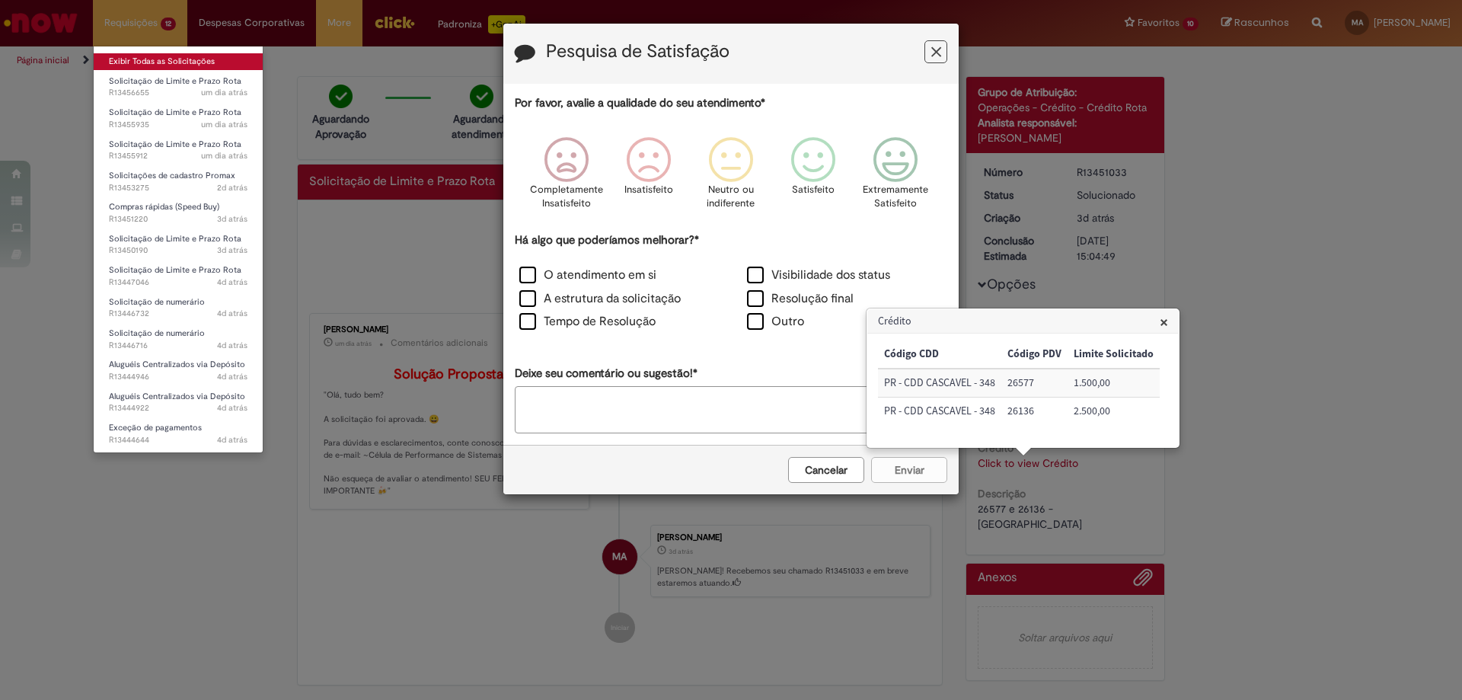
click at [177, 58] on link "Exibir Todas as Solicitações" at bounding box center [178, 61] width 169 height 17
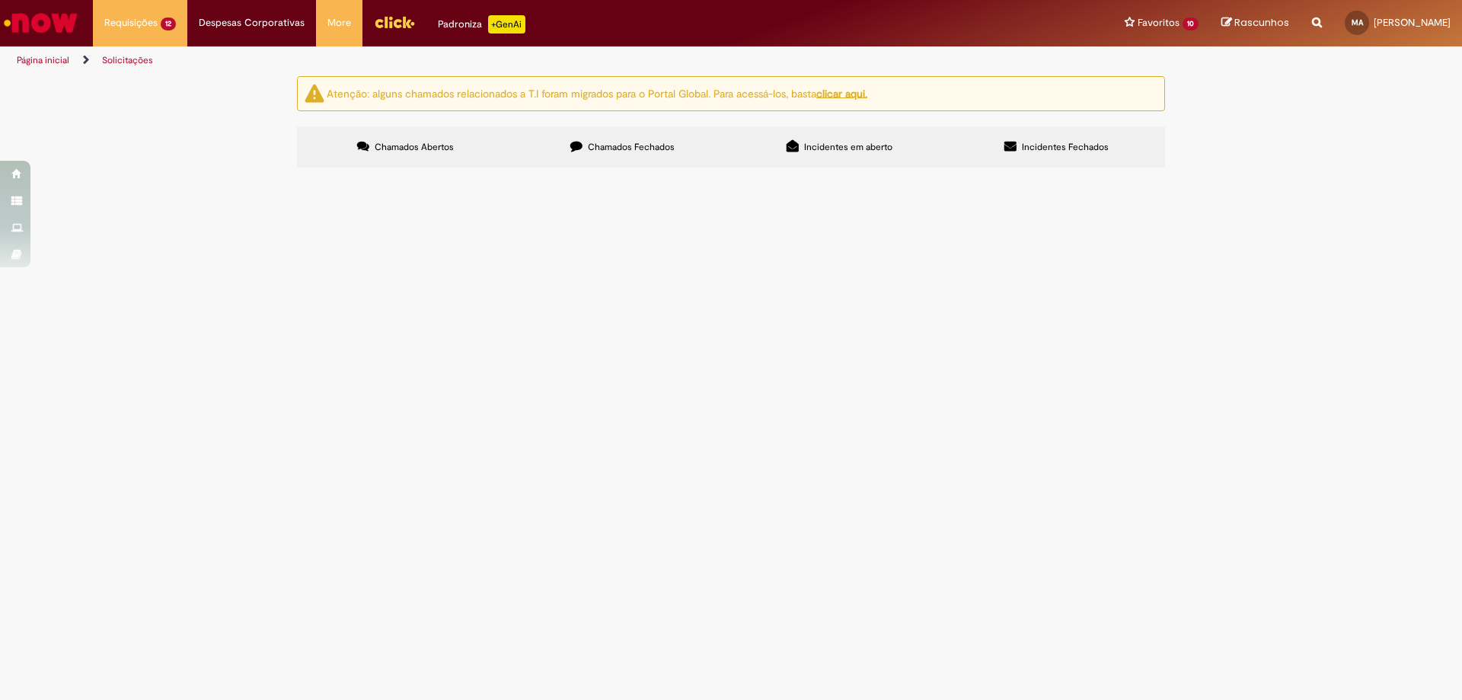
scroll to position [147, 0]
click at [0, 0] on span "Café de Agosto" at bounding box center [0, 0] width 0 height 0
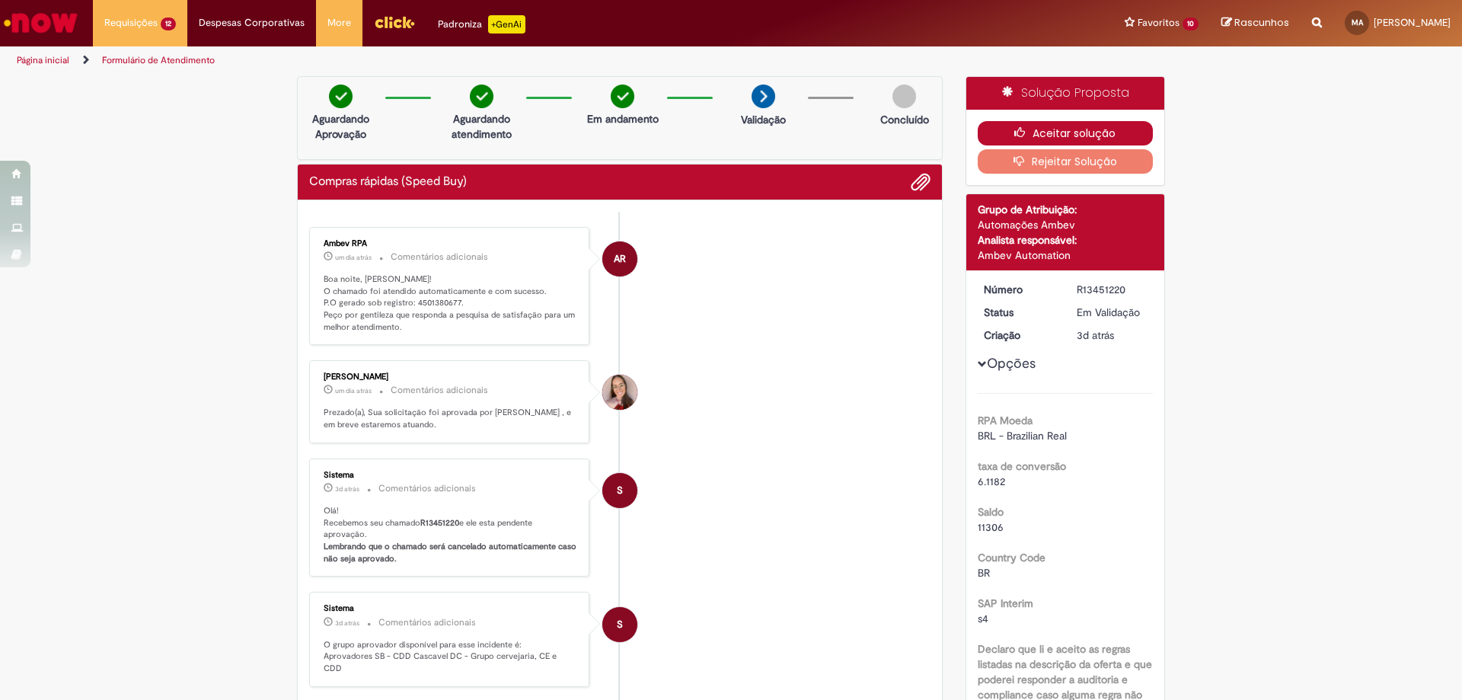
click at [1090, 132] on button "Aceitar solução" at bounding box center [1066, 133] width 176 height 24
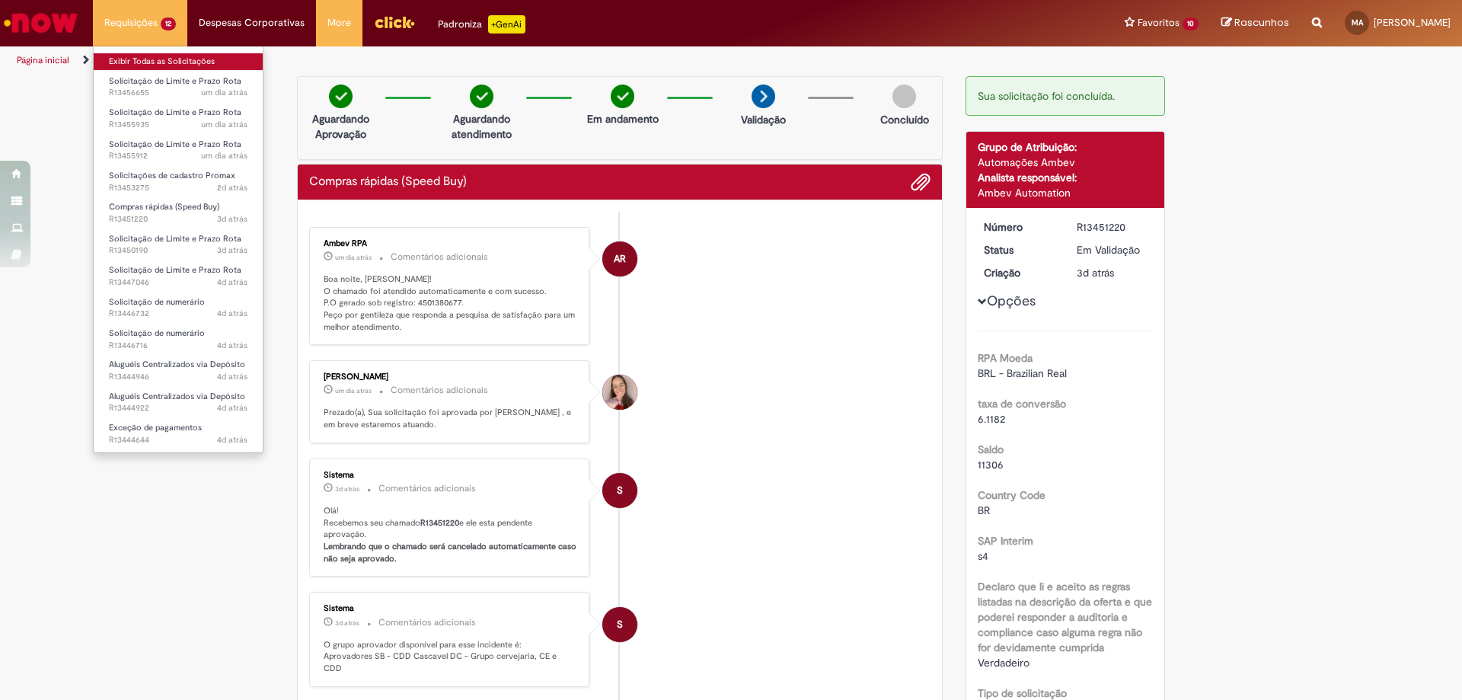
click at [159, 66] on link "Exibir Todas as Solicitações" at bounding box center [178, 61] width 169 height 17
click at [143, 60] on link "Exibir Todas as Solicitações" at bounding box center [178, 61] width 169 height 17
click at [124, 23] on li "Requisições 12 Exibir Todas as Solicitações Solicitação de Limite e Prazo Rota …" at bounding box center [140, 23] width 94 height 46
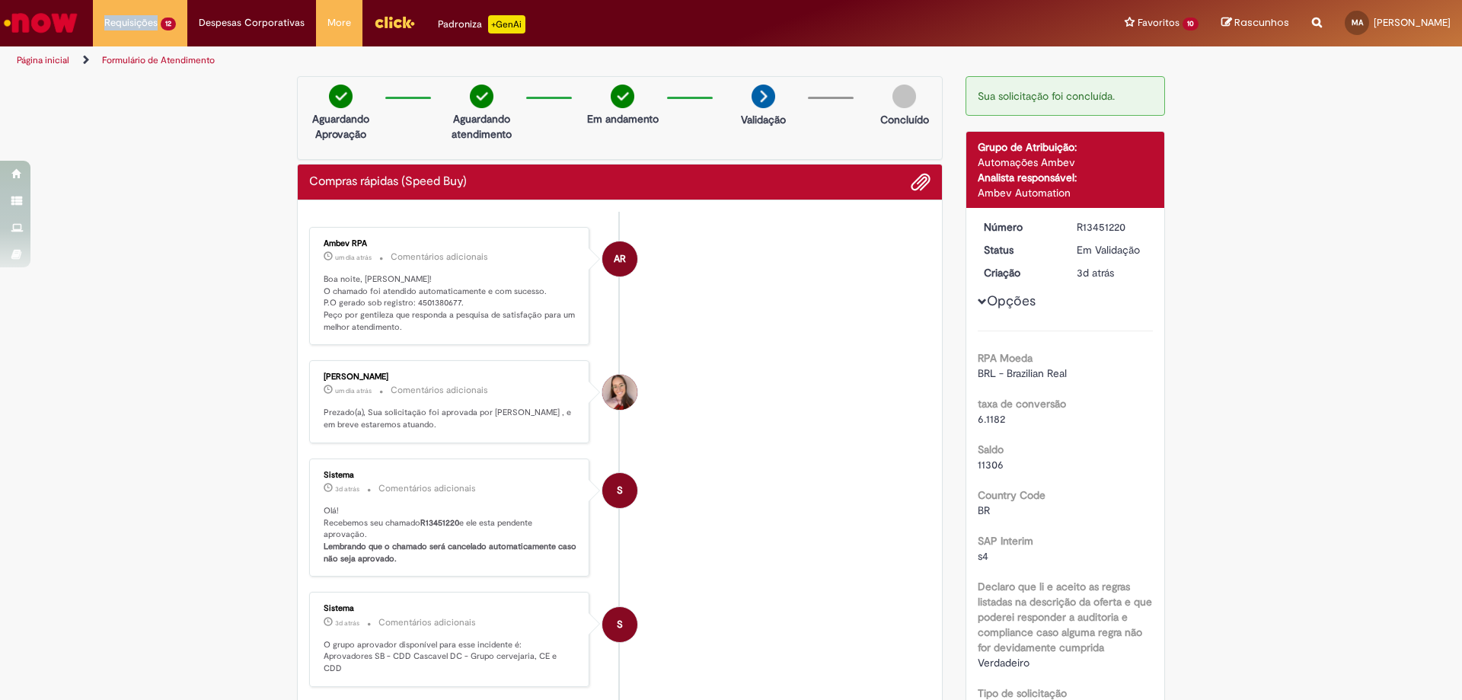
click at [41, 20] on img "Ir para a Homepage" at bounding box center [41, 23] width 78 height 30
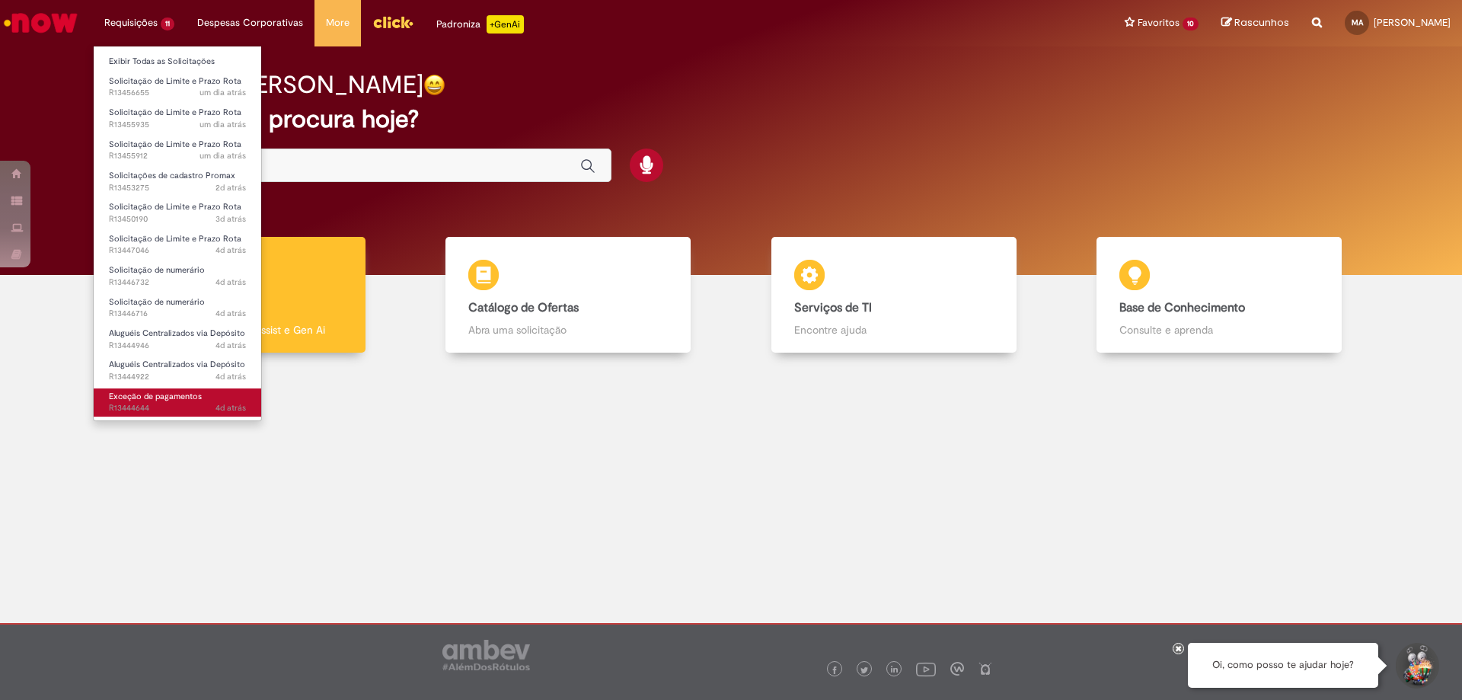
click at [158, 403] on span "4d atrás 4 dias atrás R13444644" at bounding box center [177, 408] width 137 height 12
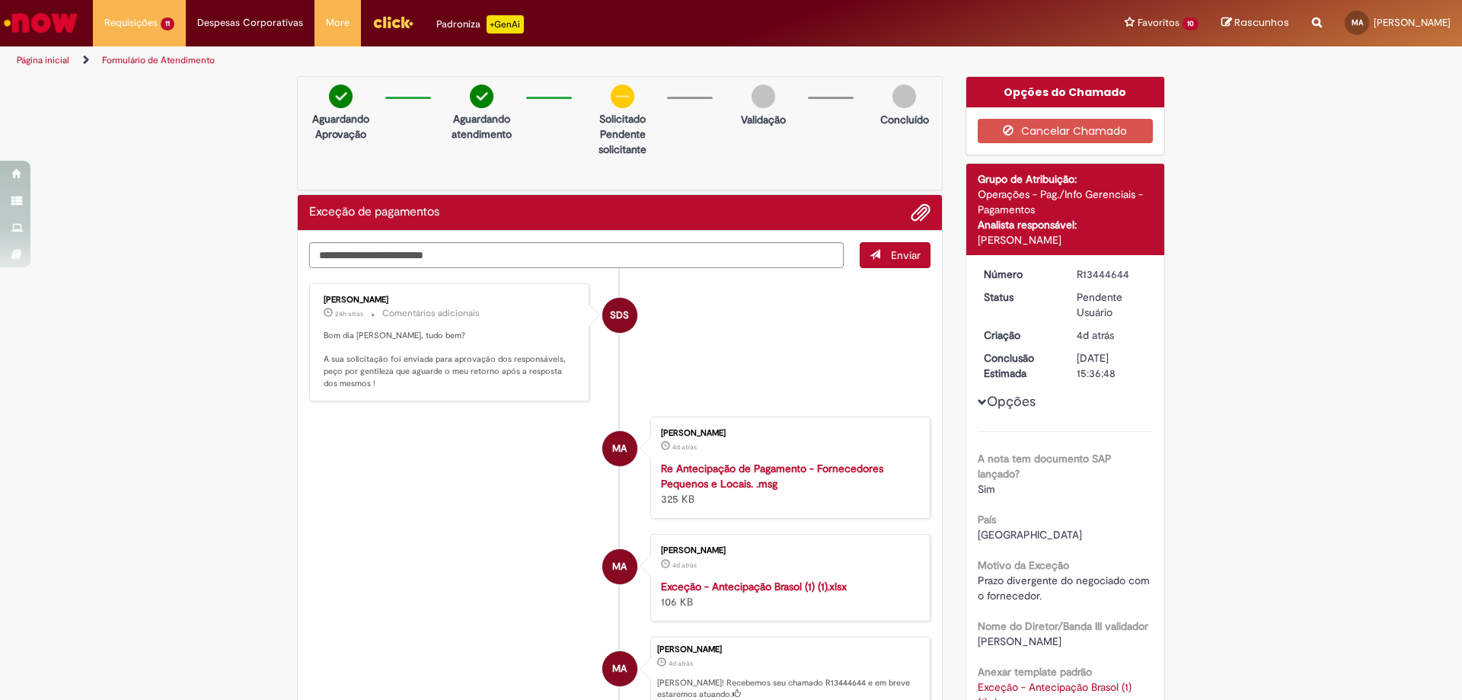
drag, startPoint x: 1069, startPoint y: 266, endPoint x: 1124, endPoint y: 276, distance: 55.7
click at [1124, 276] on dd "R13444644" at bounding box center [1112, 274] width 94 height 15
copy div "R13444644"
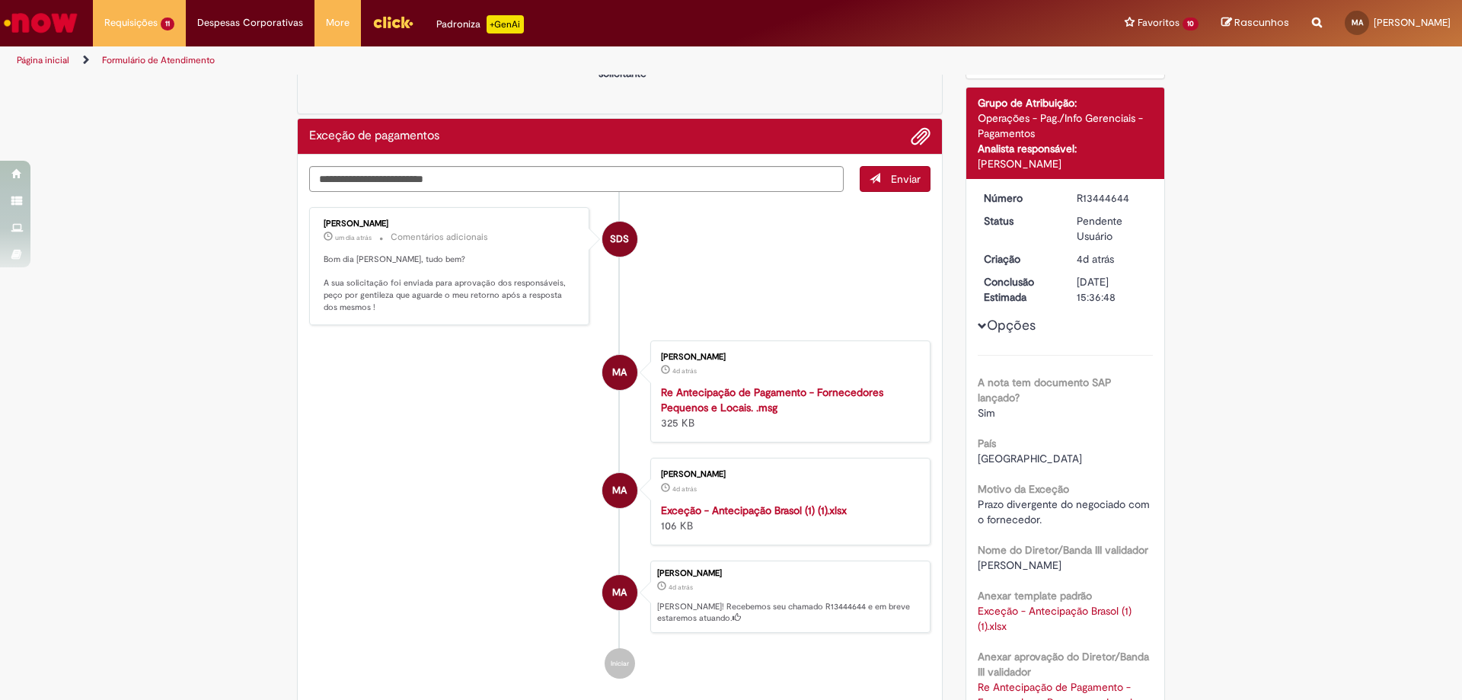
scroll to position [152, 0]
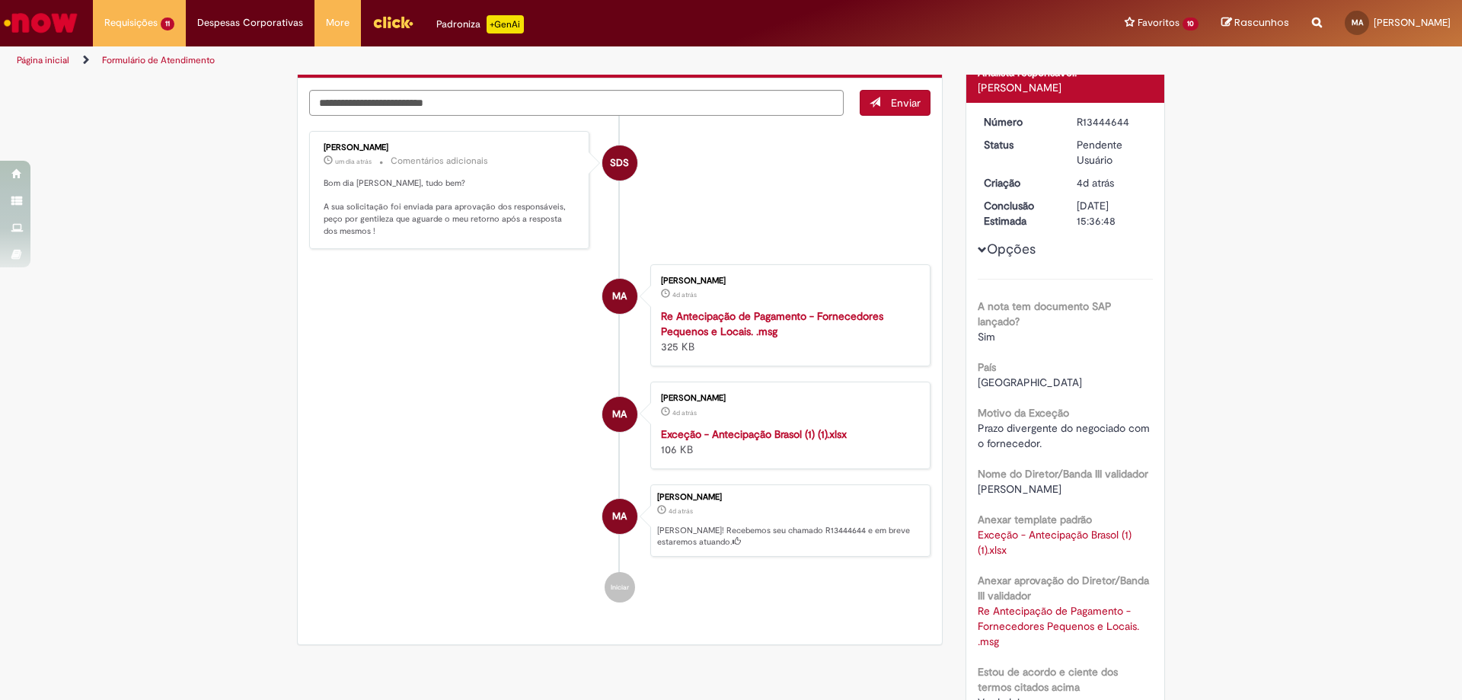
drag, startPoint x: 1067, startPoint y: 119, endPoint x: 1124, endPoint y: 122, distance: 57.2
click at [1124, 122] on dd "R13444644" at bounding box center [1112, 121] width 94 height 15
copy div "R13444644"
